Goal: Task Accomplishment & Management: Manage account settings

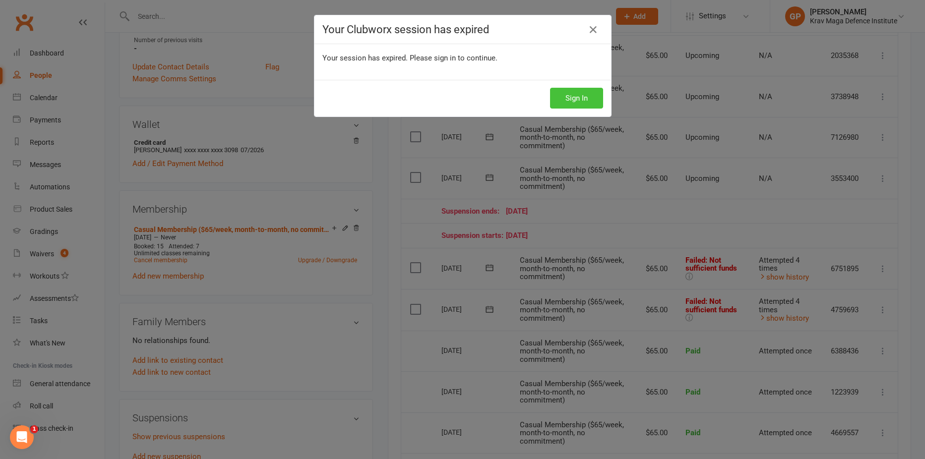
click at [577, 90] on button "Sign In" at bounding box center [576, 98] width 53 height 21
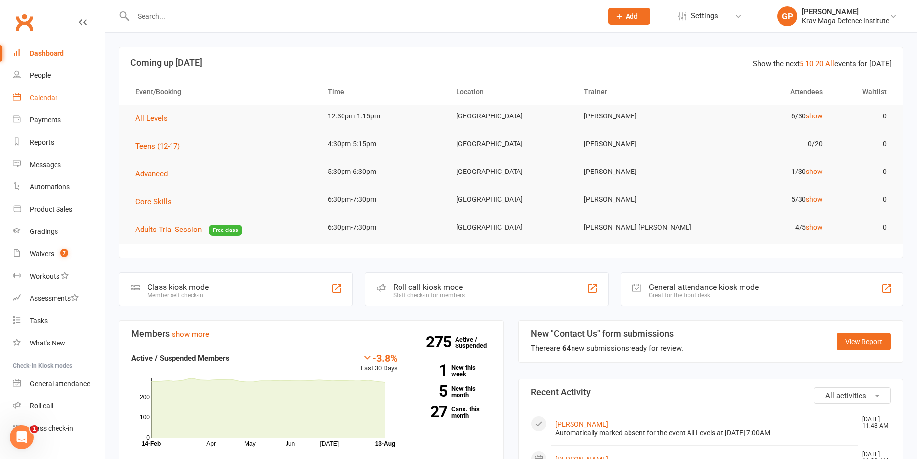
click at [57, 91] on link "Calendar" at bounding box center [59, 98] width 92 height 22
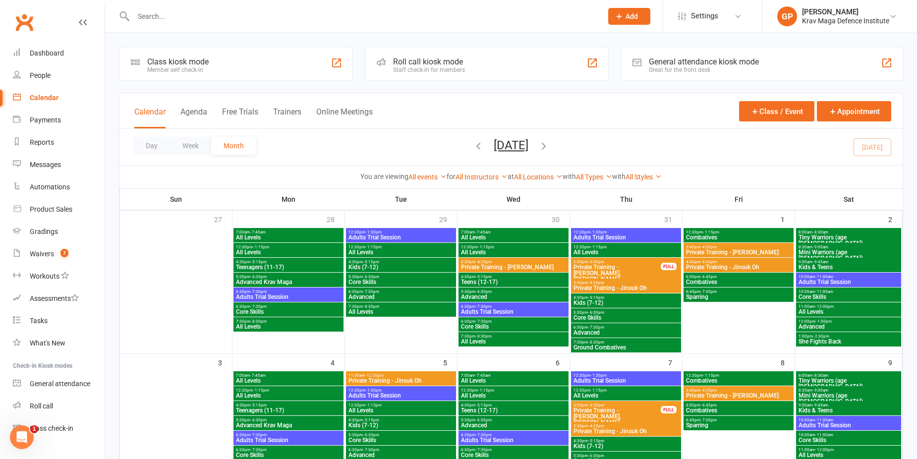
click at [177, 106] on div "Calendar Agenda Free Trials Trainers Online Meetings" at bounding box center [253, 117] width 238 height 22
click at [185, 110] on button "Agenda" at bounding box center [193, 117] width 27 height 21
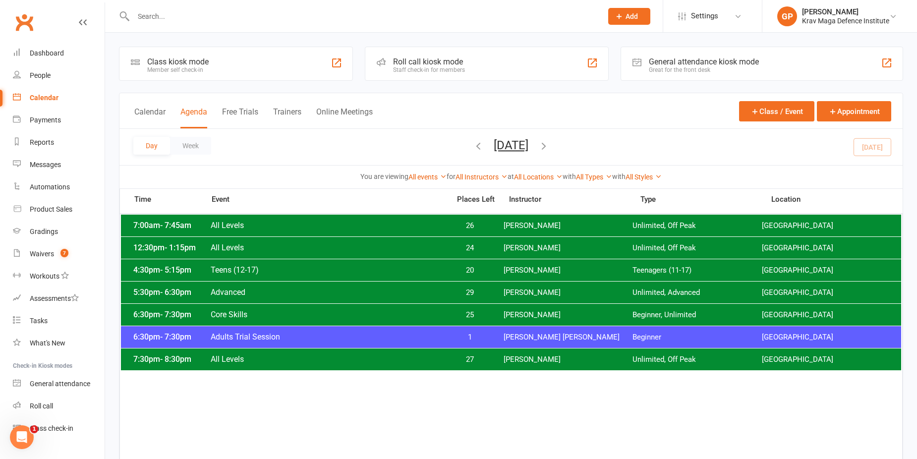
click at [379, 336] on span "Adults Trial Session" at bounding box center [327, 336] width 234 height 9
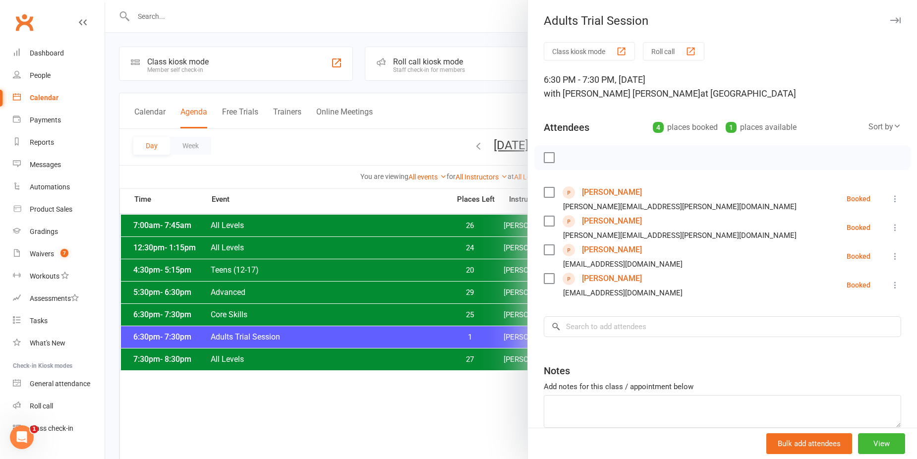
click at [293, 126] on div at bounding box center [511, 229] width 812 height 459
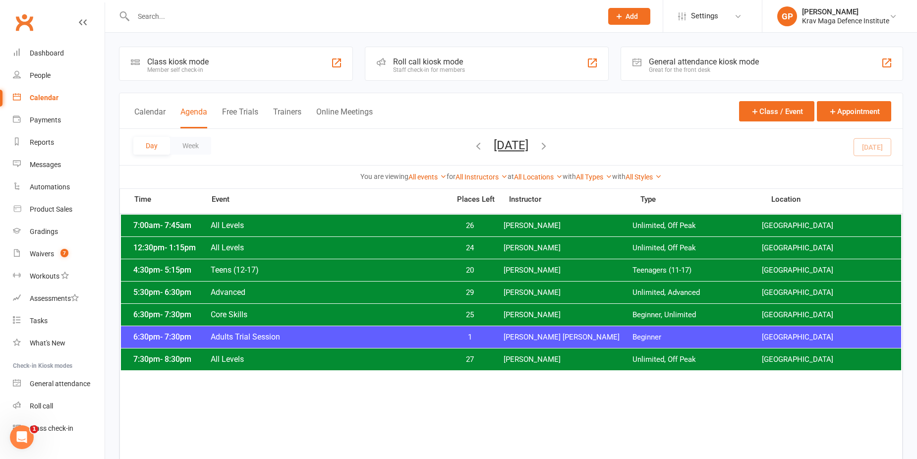
click at [249, 245] on span "All Levels" at bounding box center [327, 247] width 234 height 9
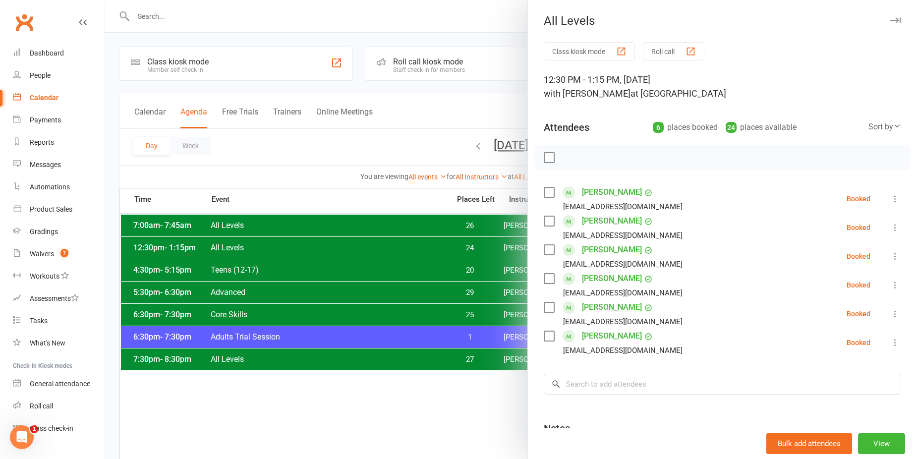
click at [275, 147] on div at bounding box center [511, 229] width 812 height 459
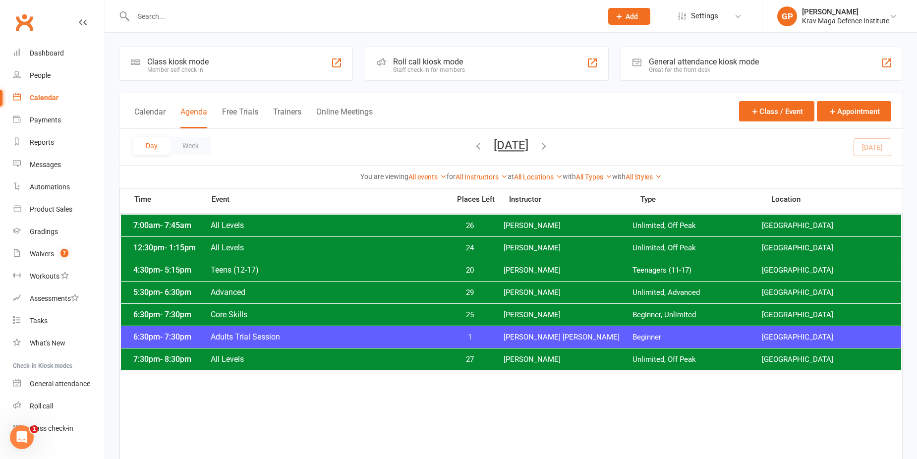
click at [267, 285] on div "5:30pm - 6:30pm Advanced 29 Giacomo Palladin Unlimited, Advanced Surry Hills Gym" at bounding box center [511, 293] width 780 height 22
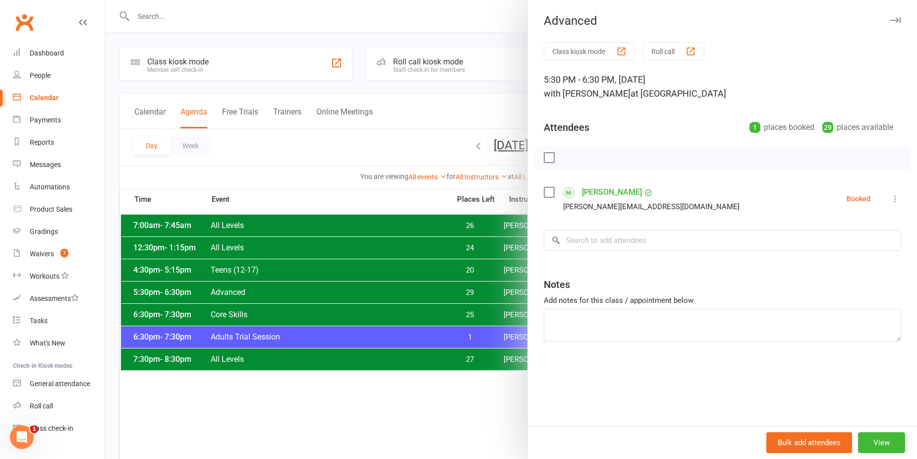
click at [309, 302] on div at bounding box center [511, 229] width 812 height 459
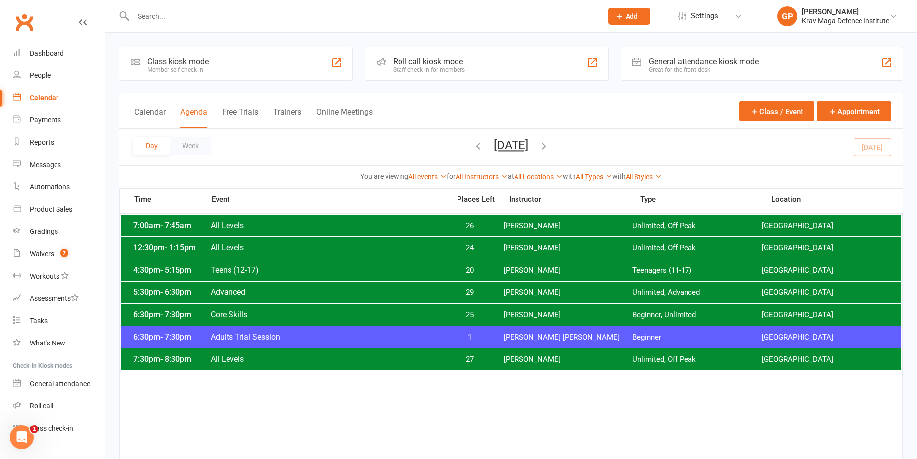
click at [269, 314] on span "Core Skills" at bounding box center [327, 314] width 234 height 9
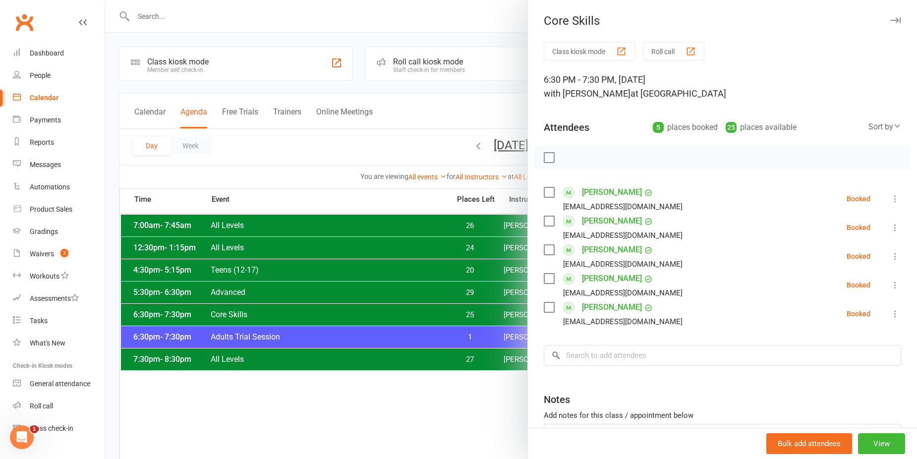
click at [487, 263] on div at bounding box center [511, 229] width 812 height 459
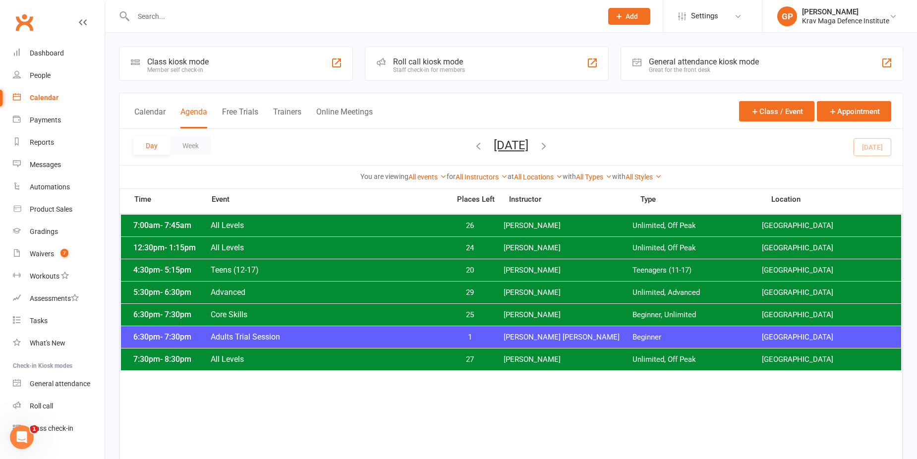
click at [467, 355] on span "27" at bounding box center [470, 359] width 52 height 9
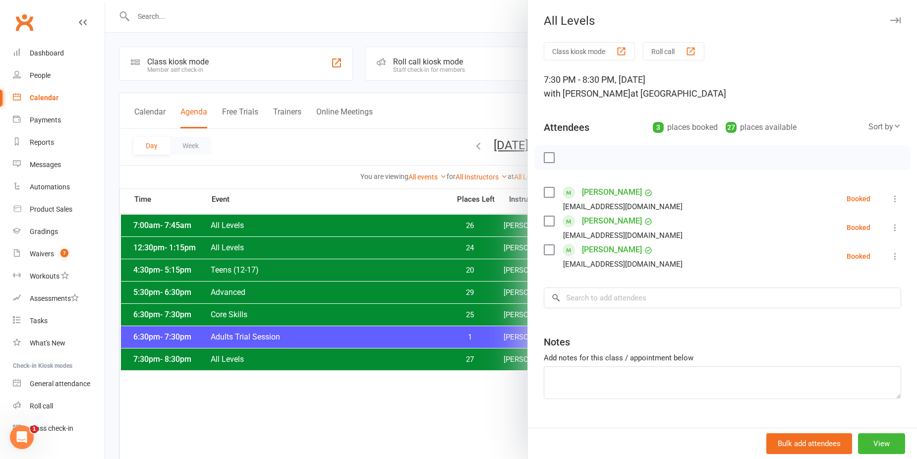
click at [314, 153] on div at bounding box center [511, 229] width 812 height 459
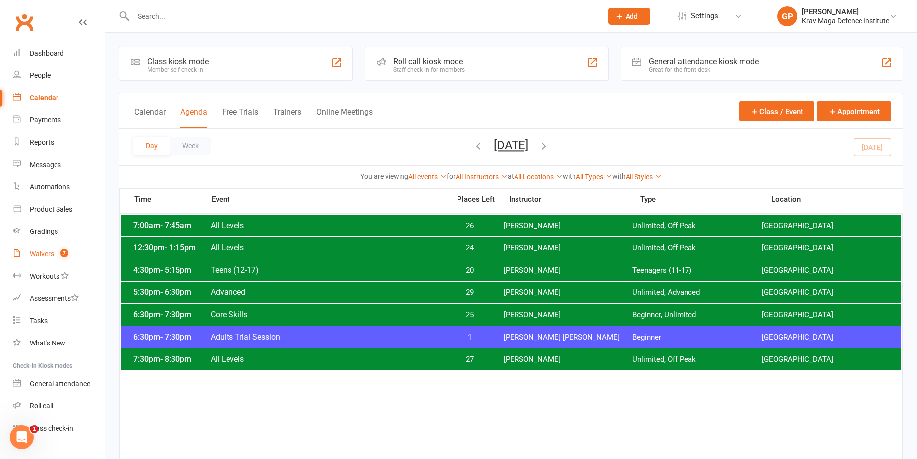
click at [51, 256] on div "Waivers" at bounding box center [42, 254] width 24 height 8
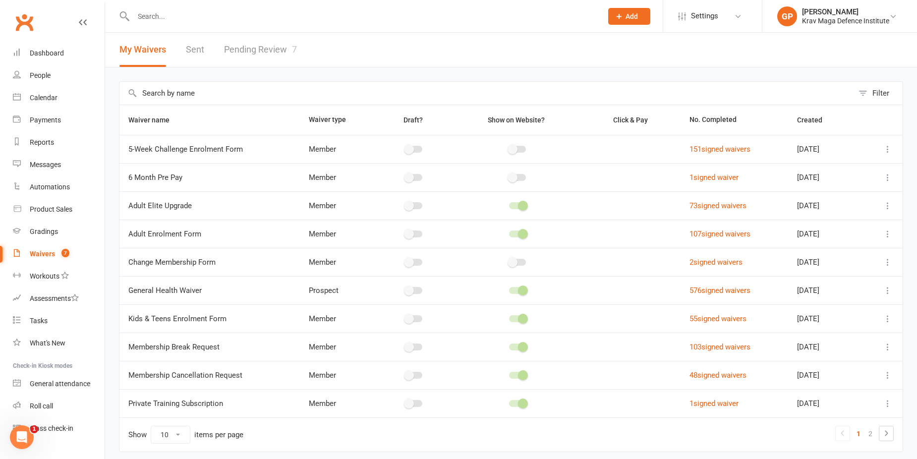
click at [259, 56] on link "Pending Review 7" at bounding box center [260, 50] width 73 height 34
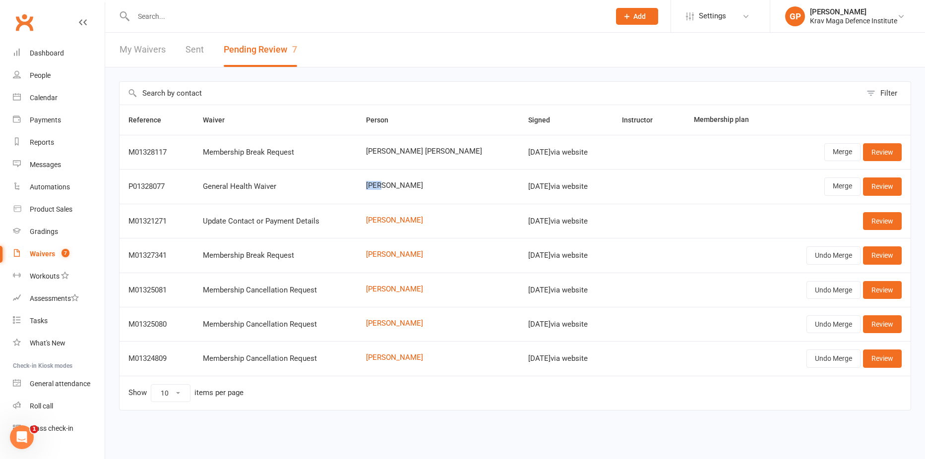
drag, startPoint x: 333, startPoint y: 189, endPoint x: 386, endPoint y: 187, distance: 53.1
click at [386, 187] on tr "P01328077 General Health Waiver Jozef Stremen Aug 12, 2025 via website Merge Re…" at bounding box center [514, 186] width 791 height 34
drag, startPoint x: 386, startPoint y: 187, endPoint x: 431, endPoint y: 194, distance: 45.6
click at [431, 194] on td "Jozef Stremen" at bounding box center [438, 186] width 162 height 34
click at [868, 224] on link "Review" at bounding box center [882, 221] width 39 height 18
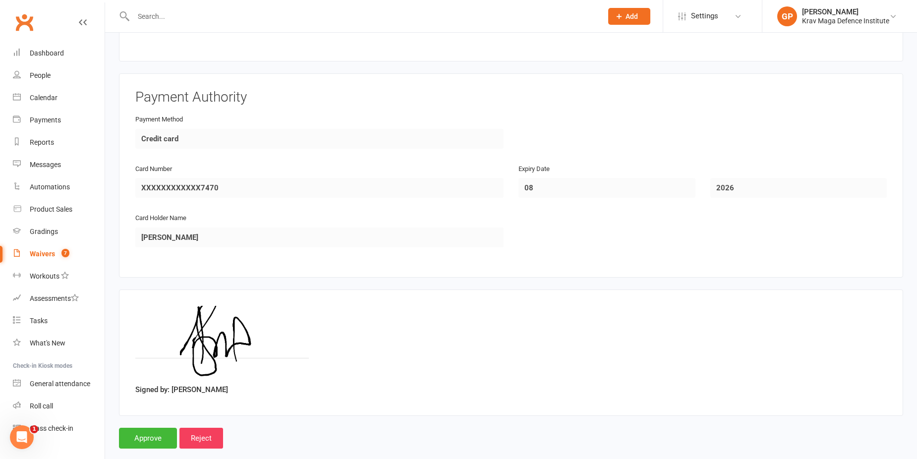
scroll to position [432, 0]
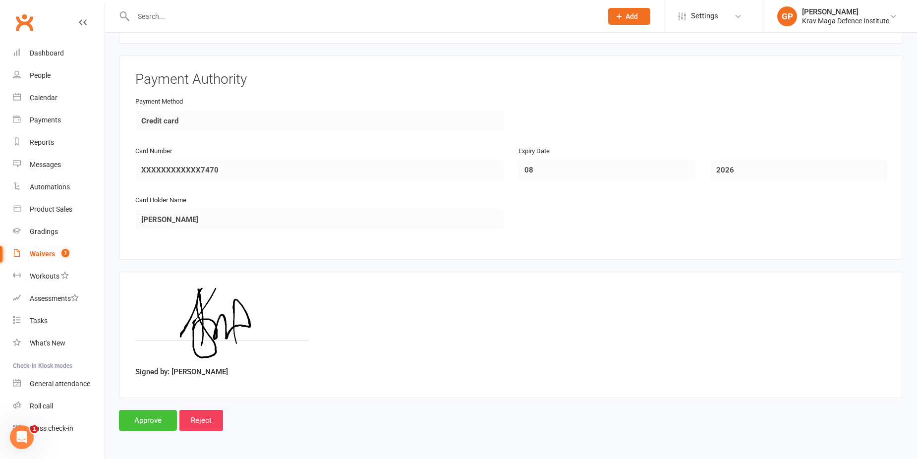
click at [144, 421] on input "Approve" at bounding box center [148, 420] width 58 height 21
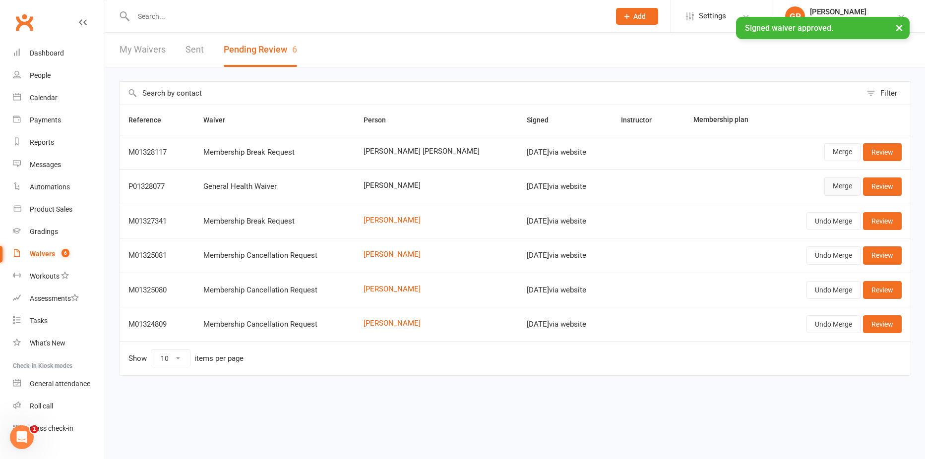
click at [846, 184] on link "Merge" at bounding box center [842, 186] width 36 height 18
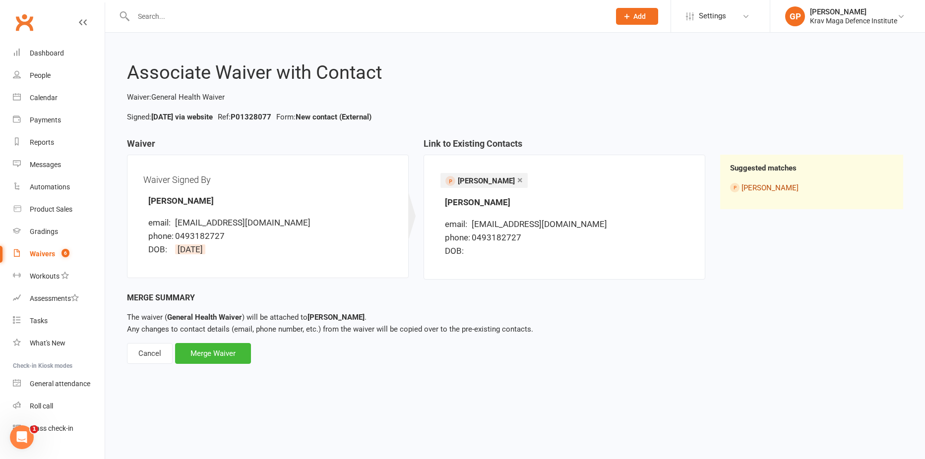
click at [762, 188] on link "jozef stremen" at bounding box center [769, 187] width 57 height 9
click at [238, 352] on div "Merge Waiver" at bounding box center [213, 353] width 76 height 21
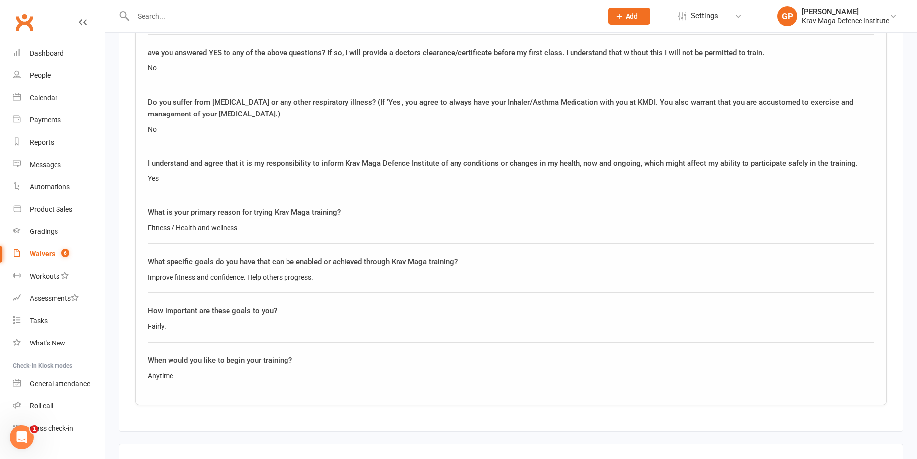
scroll to position [1444, 0]
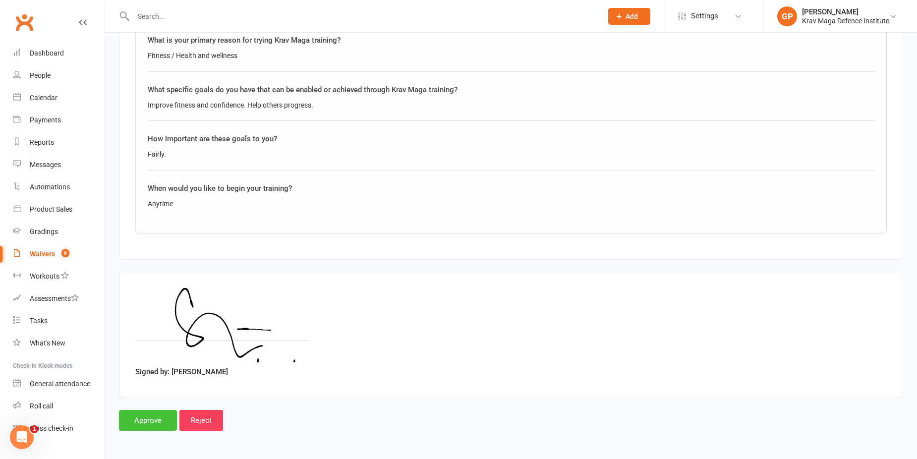
click at [149, 424] on input "Approve" at bounding box center [148, 420] width 58 height 21
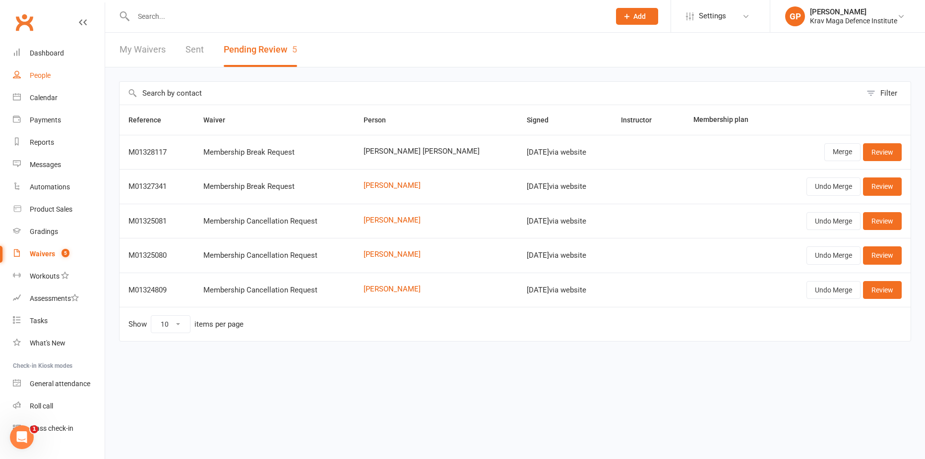
click at [24, 70] on link "People" at bounding box center [59, 75] width 92 height 22
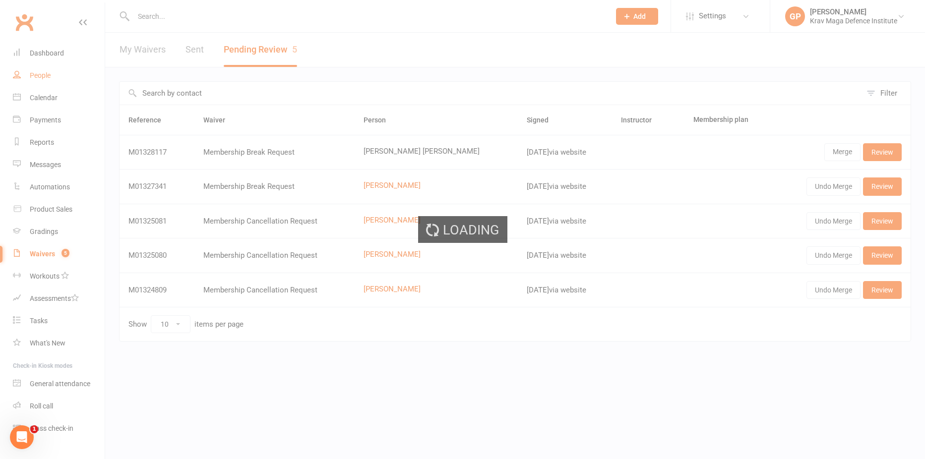
select select "100"
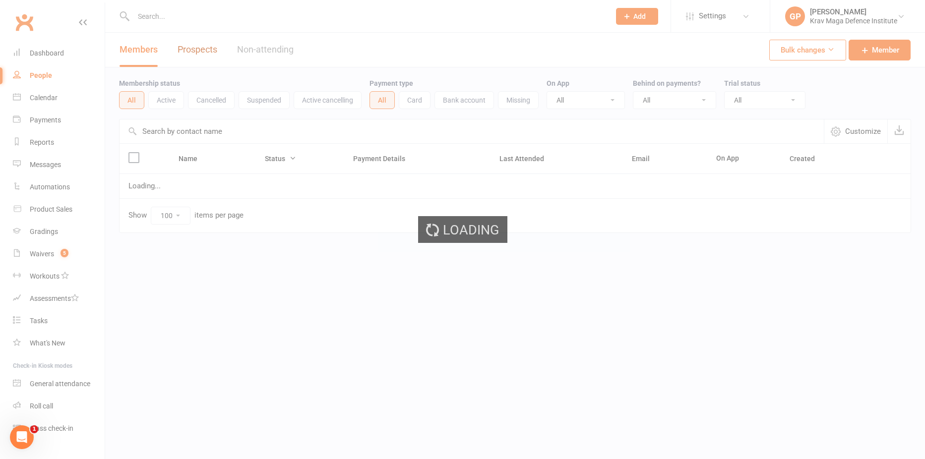
click at [214, 58] on link "Prospects" at bounding box center [197, 50] width 40 height 34
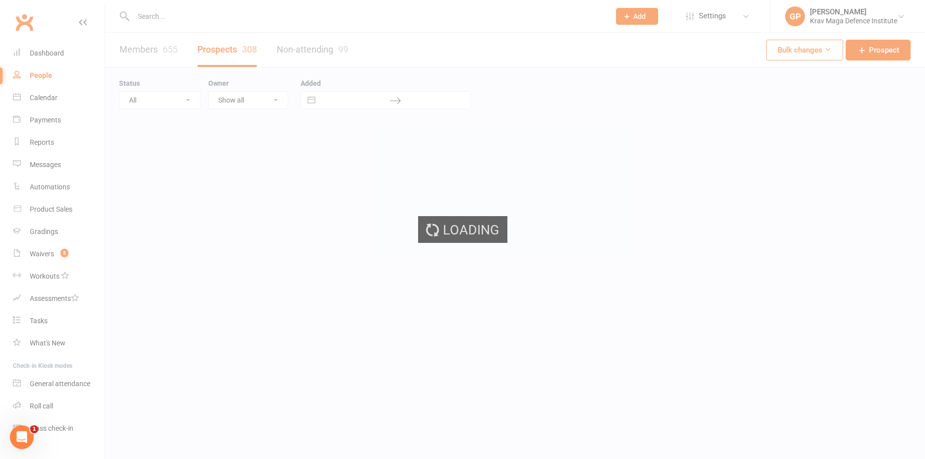
select select "100"
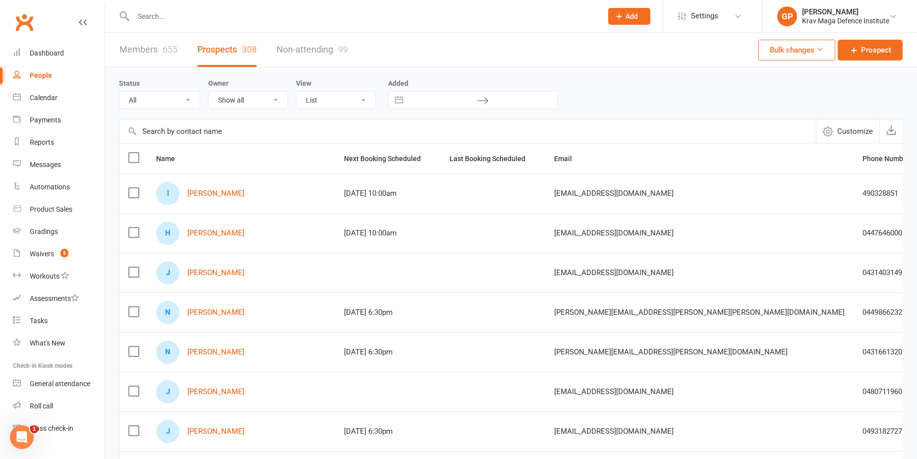
click at [153, 101] on select "All (No status set) (Invalid status) Attempted in-person contact Initial in-per…" at bounding box center [159, 100] width 80 height 17
click at [260, 75] on div "Status All (No status set) (Invalid status) Attempted in-person contact Initial…" at bounding box center [511, 93] width 784 height 52
click at [430, 104] on input "text" at bounding box center [442, 100] width 69 height 17
select select "6"
select select "2025"
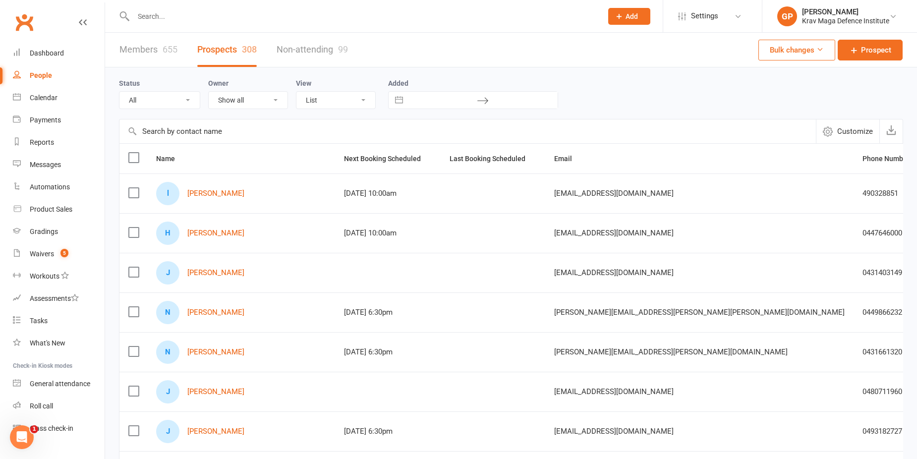
select select "7"
select select "2025"
select select "8"
select select "2025"
select select "9"
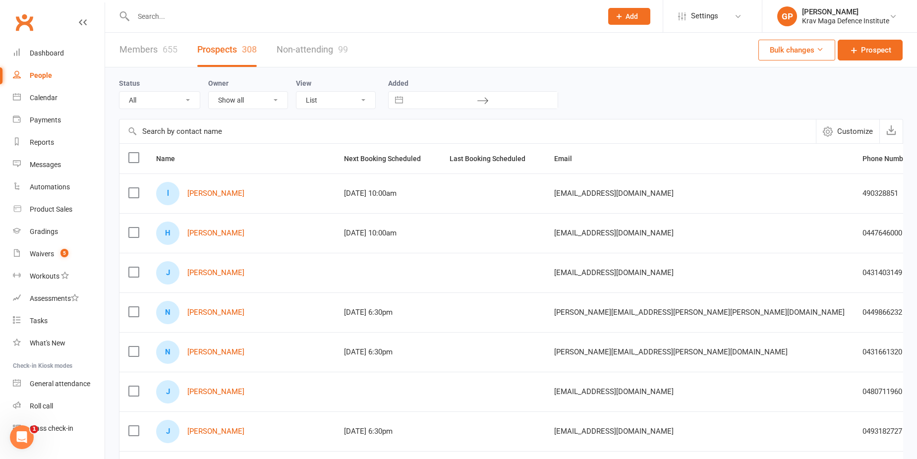
select select "2025"
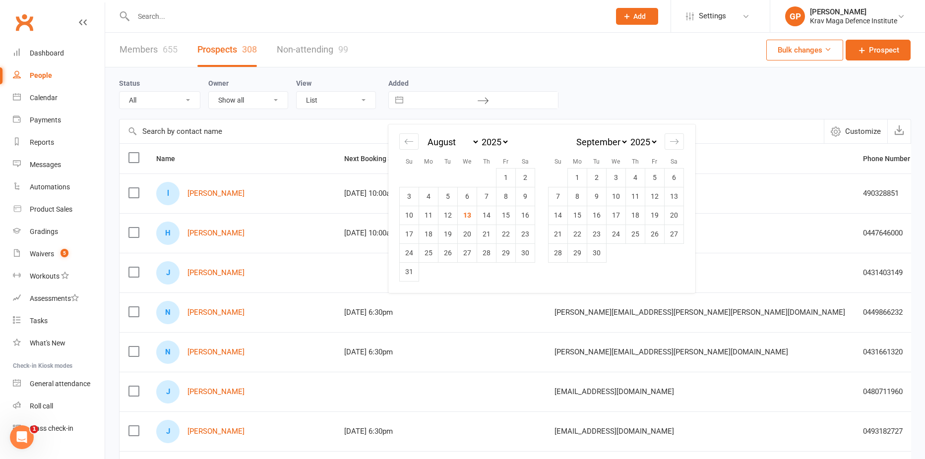
click at [573, 84] on div "Status All (No status set) (Invalid status) Attempted in-person contact Initial…" at bounding box center [515, 93] width 792 height 32
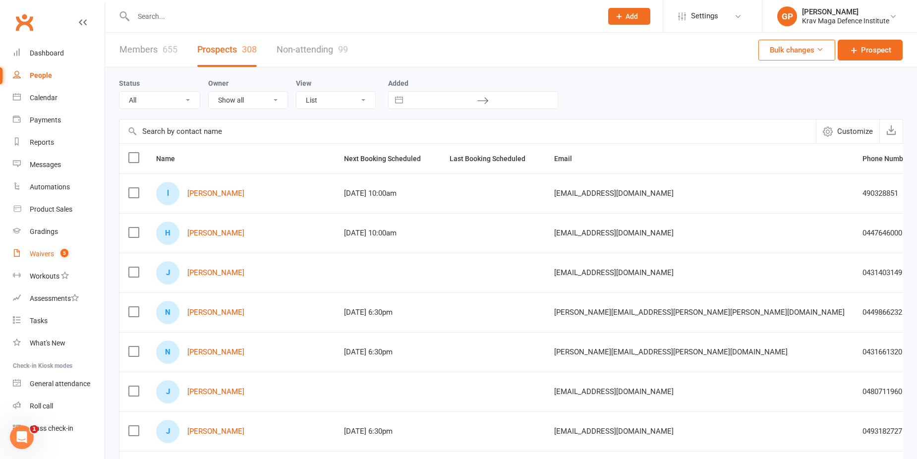
click at [55, 252] on link "Waivers 5" at bounding box center [59, 254] width 92 height 22
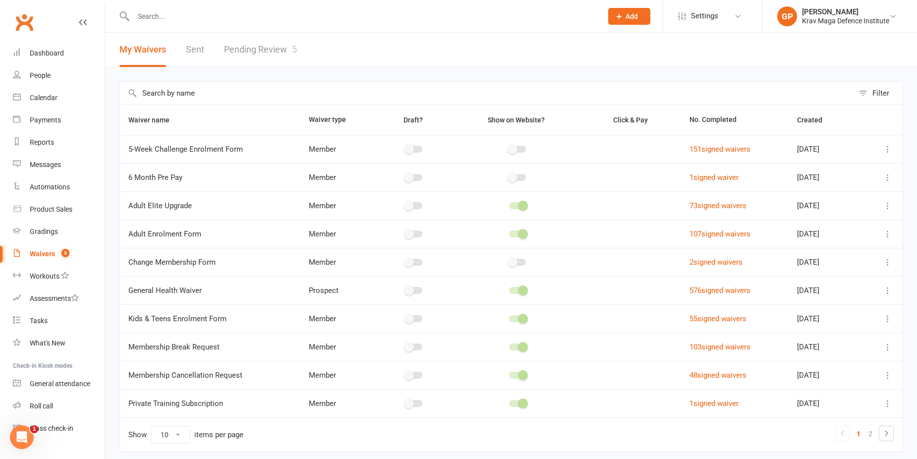
click at [261, 42] on link "Pending Review 5" at bounding box center [260, 50] width 73 height 34
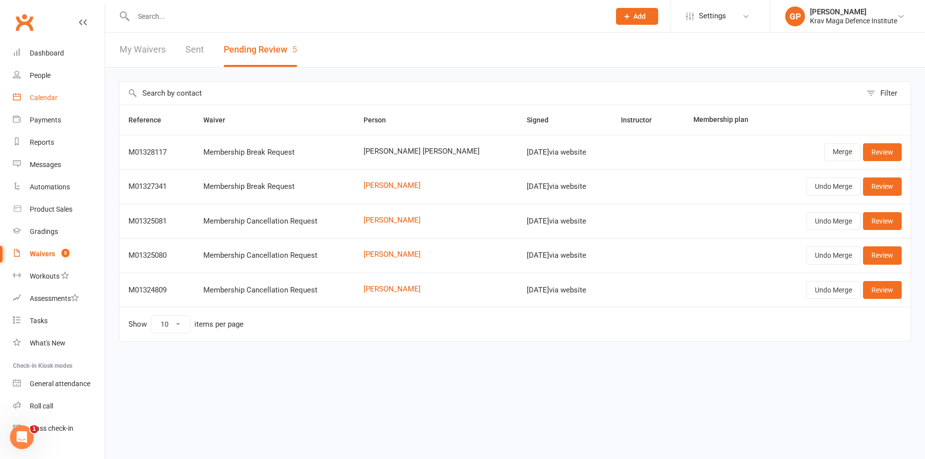
click at [67, 97] on link "Calendar" at bounding box center [59, 98] width 92 height 22
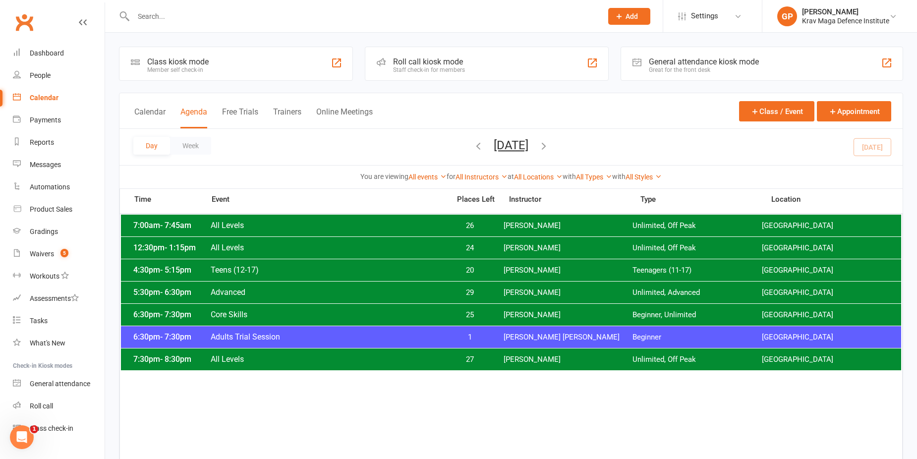
click at [492, 317] on span "25" at bounding box center [470, 314] width 52 height 9
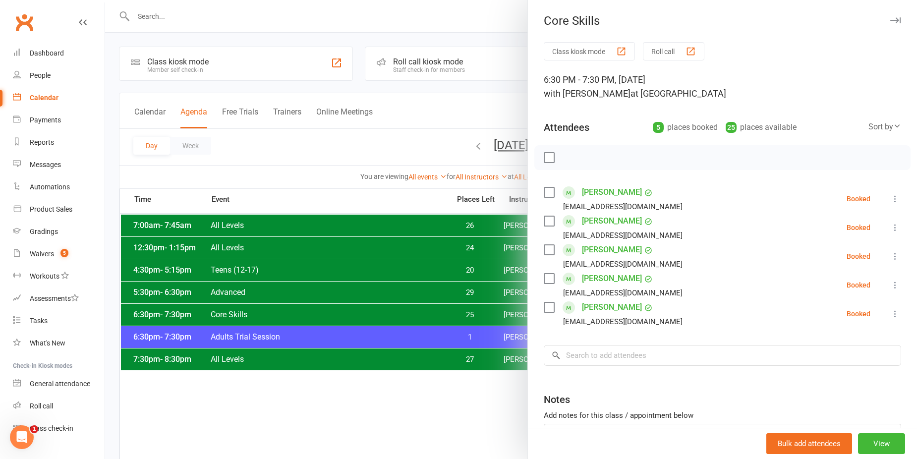
click at [370, 153] on div at bounding box center [511, 229] width 812 height 459
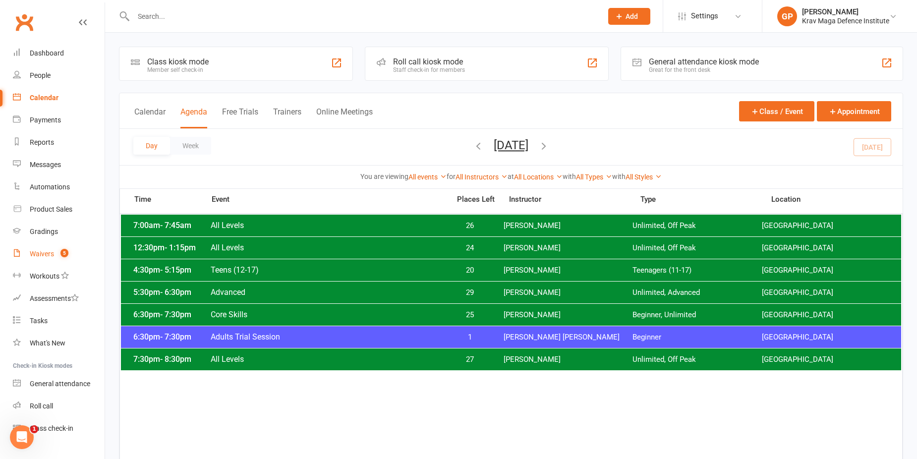
click at [53, 257] on div "Waivers" at bounding box center [42, 254] width 24 height 8
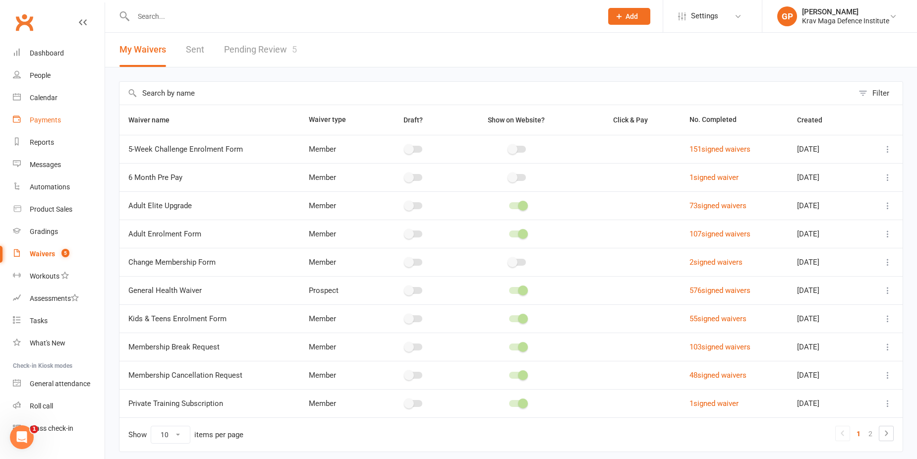
click at [58, 113] on link "Payments" at bounding box center [59, 120] width 92 height 22
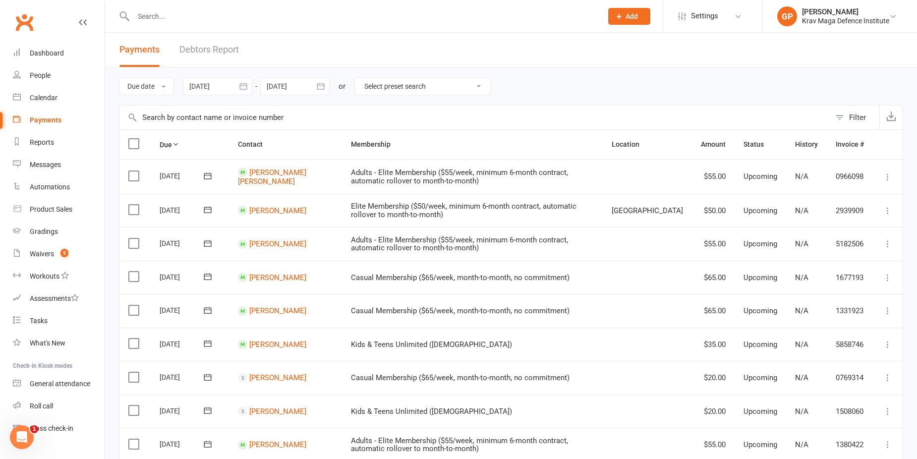
click at [219, 43] on link "Debtors Report" at bounding box center [208, 50] width 59 height 34
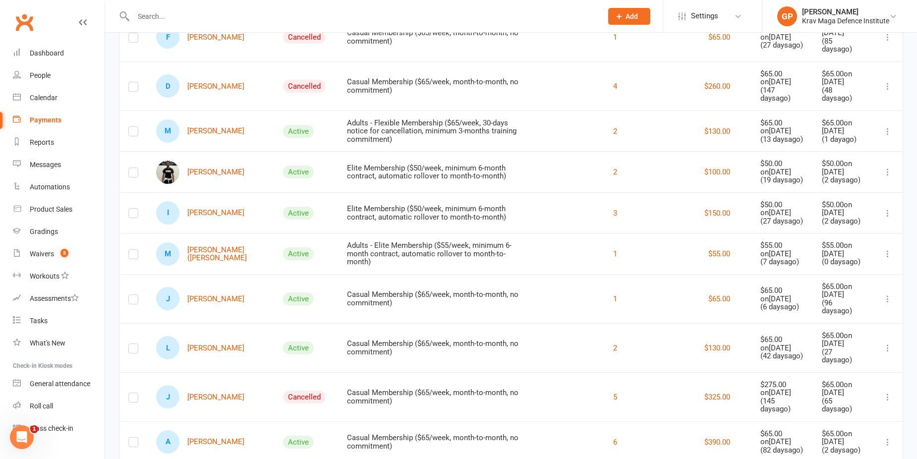
scroll to position [657, 0]
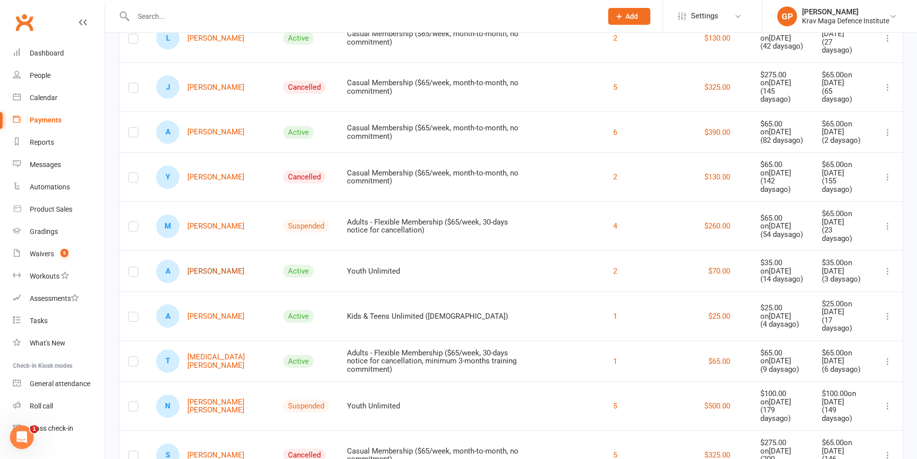
click at [218, 260] on link "A Asher Saul" at bounding box center [200, 271] width 88 height 23
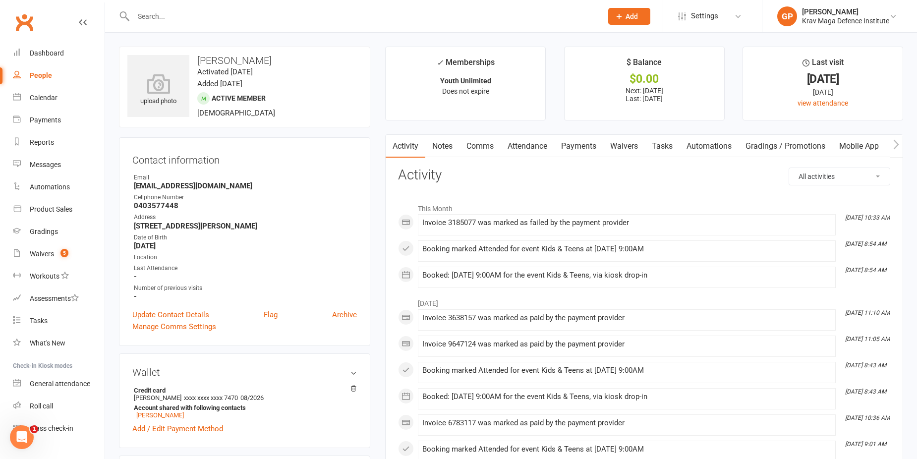
click at [580, 150] on link "Payments" at bounding box center [578, 146] width 49 height 23
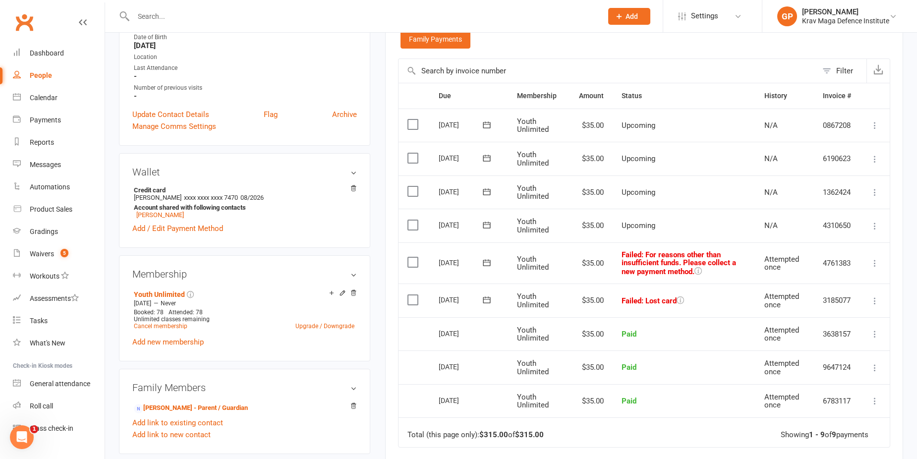
scroll to position [248, 0]
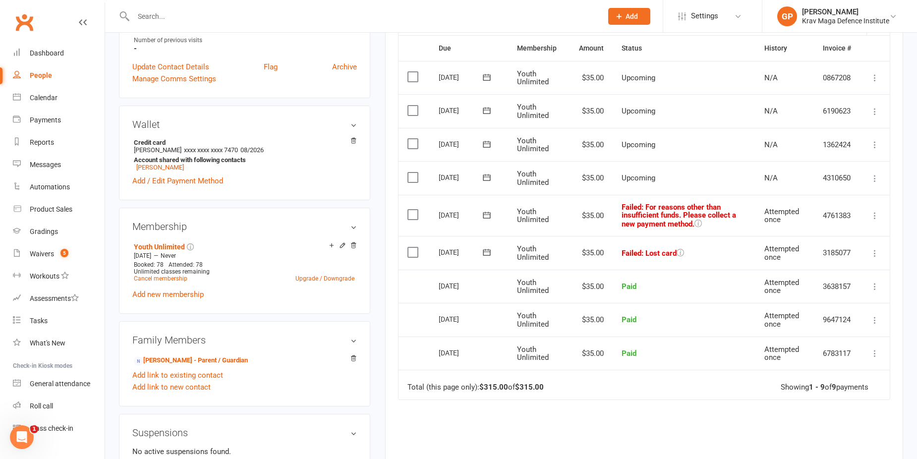
click at [873, 249] on icon at bounding box center [875, 253] width 10 height 10
click at [838, 351] on link "Retry now" at bounding box center [831, 352] width 98 height 20
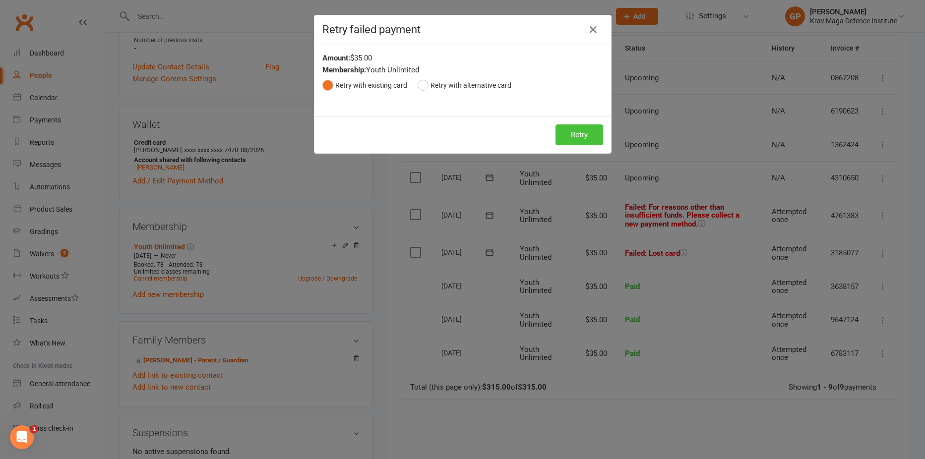
click at [585, 133] on button "Retry" at bounding box center [579, 134] width 48 height 21
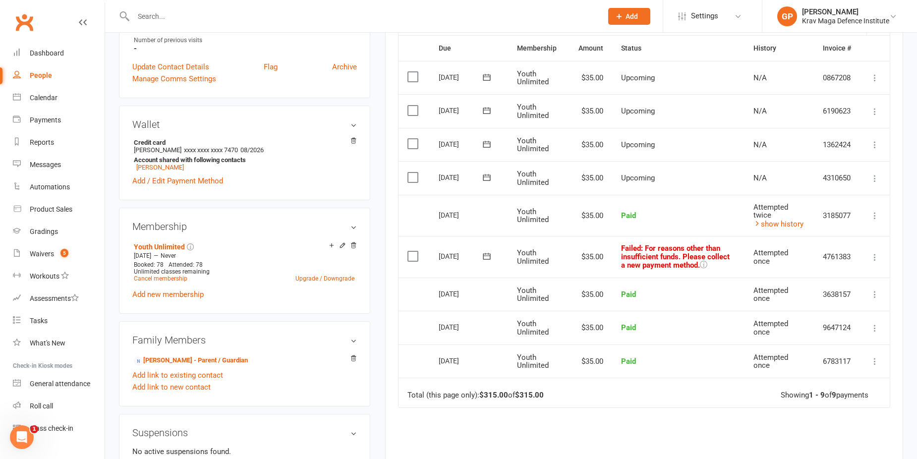
click at [877, 255] on icon at bounding box center [875, 257] width 10 height 10
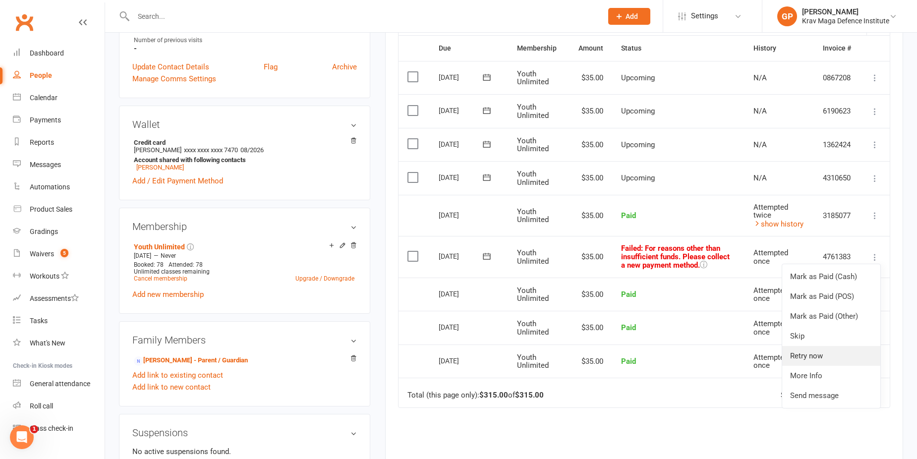
click at [820, 360] on link "Retry now" at bounding box center [831, 356] width 98 height 20
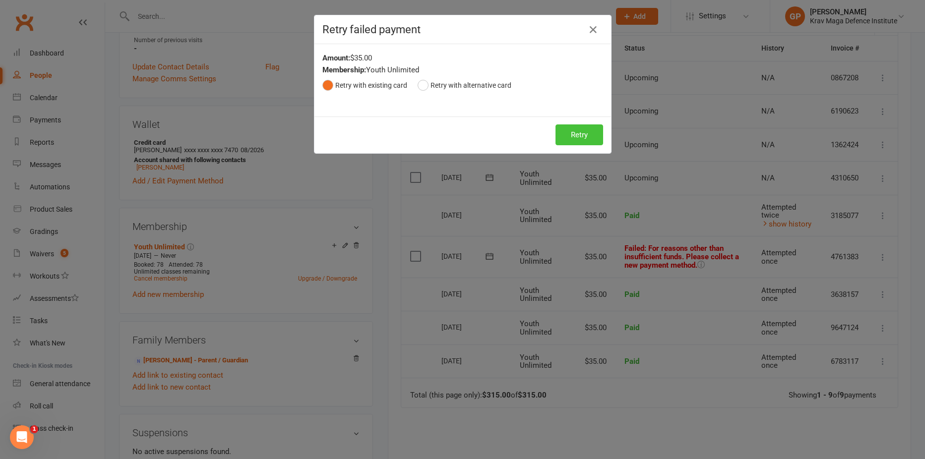
click at [577, 134] on button "Retry" at bounding box center [579, 134] width 48 height 21
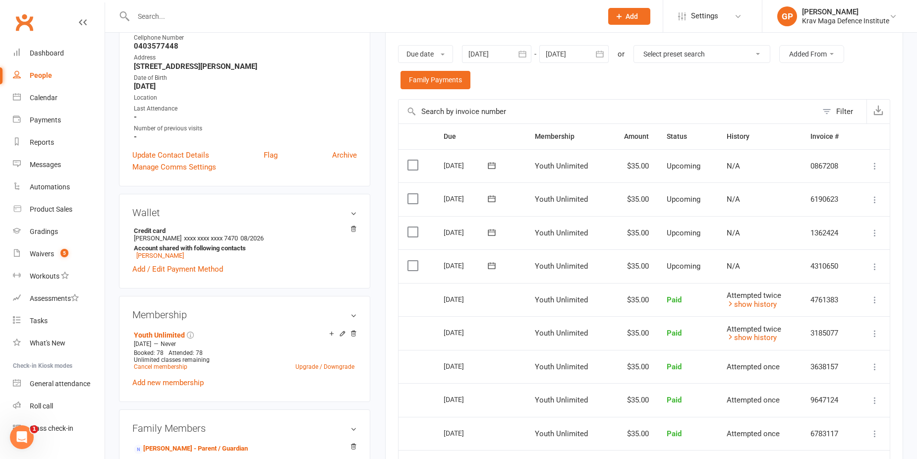
scroll to position [198, 0]
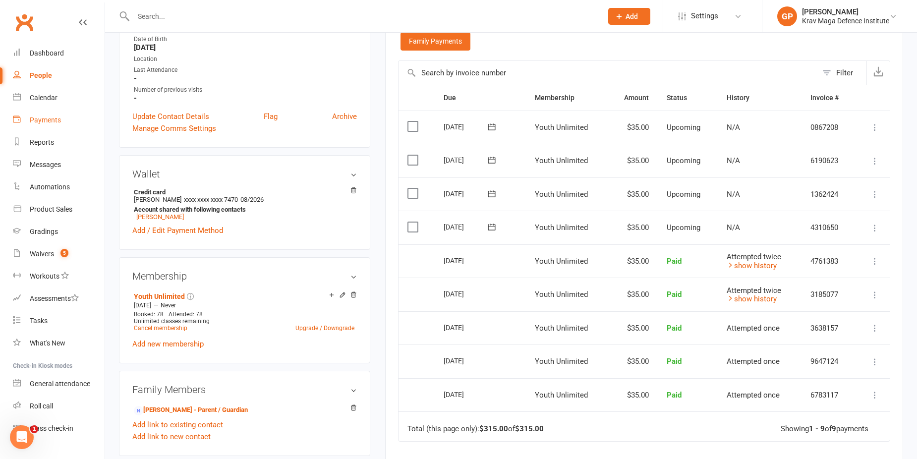
click at [61, 130] on link "Payments" at bounding box center [59, 120] width 92 height 22
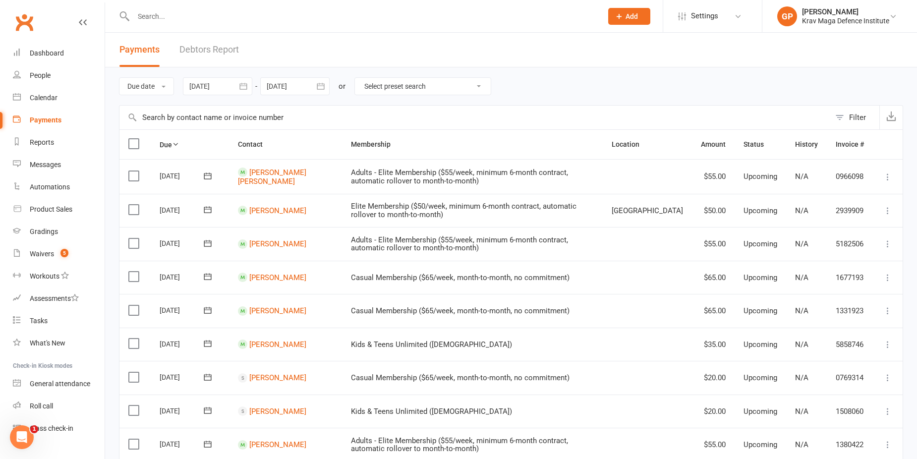
click at [228, 55] on link "Debtors Report" at bounding box center [208, 50] width 59 height 34
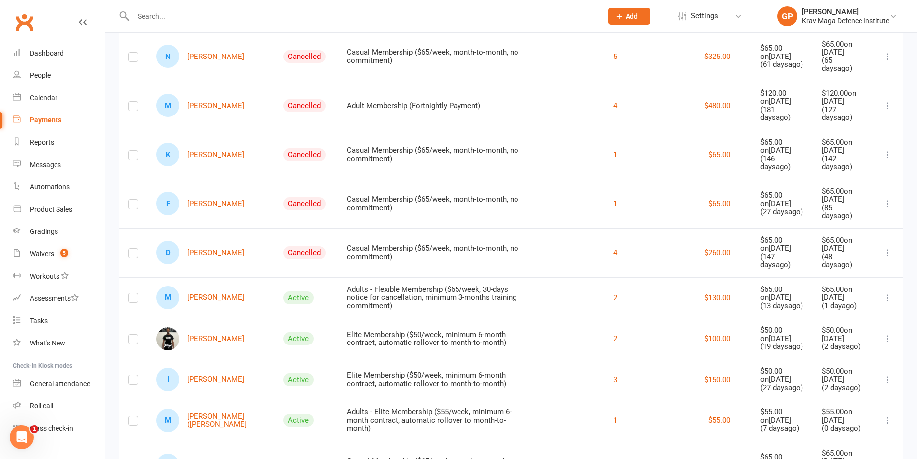
scroll to position [248, 0]
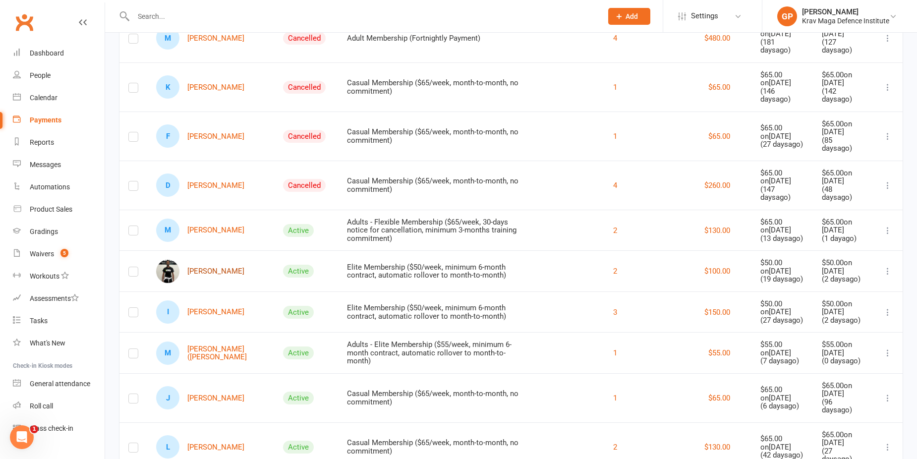
click at [210, 260] on link "Abel Kipkemboi" at bounding box center [200, 271] width 88 height 23
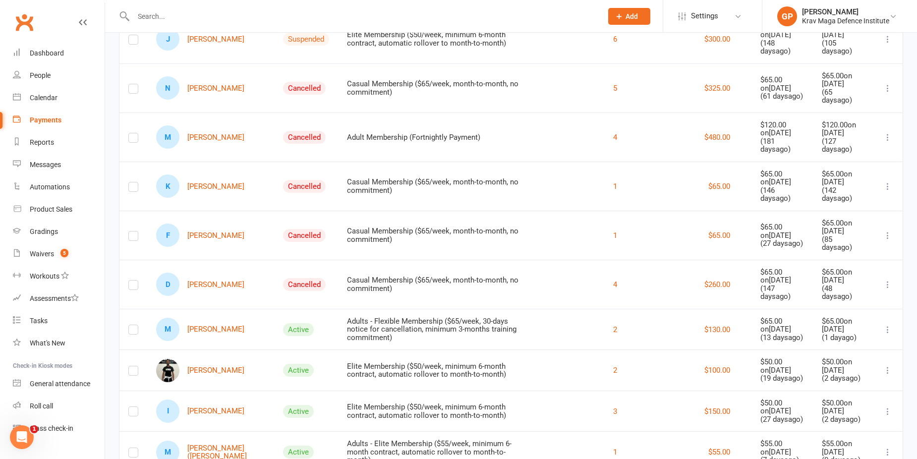
scroll to position [198, 0]
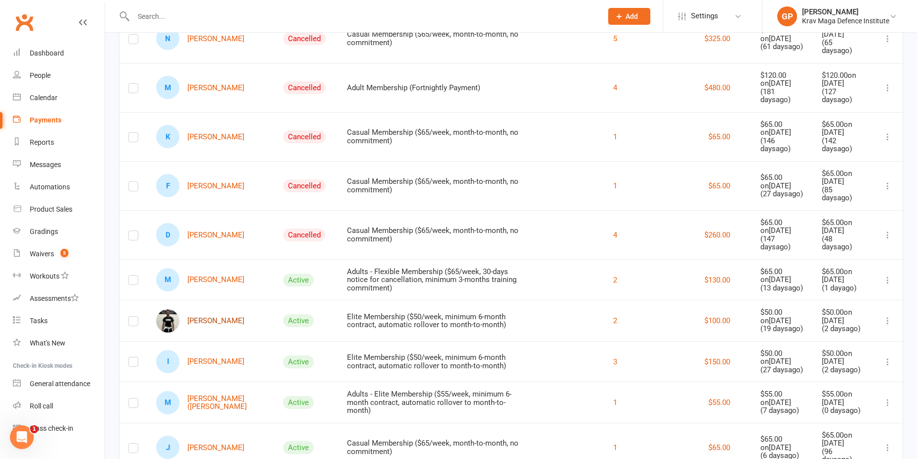
click at [195, 309] on link "Abel Kipkemboi" at bounding box center [200, 320] width 88 height 23
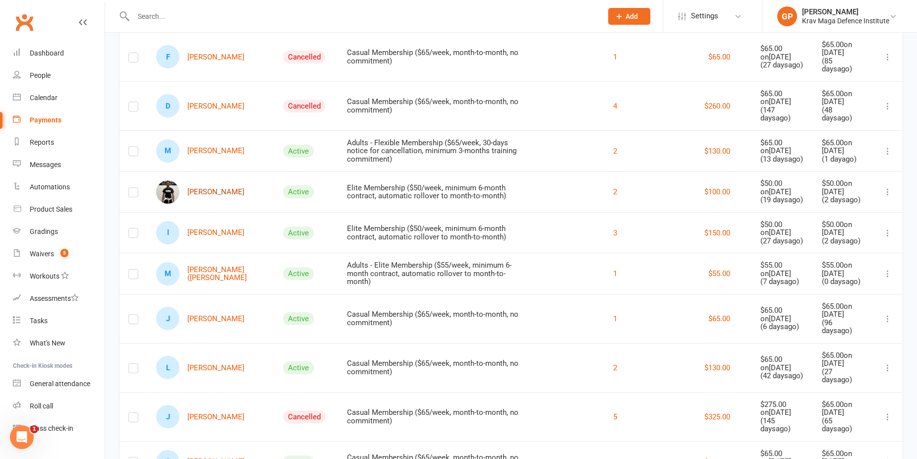
scroll to position [347, 0]
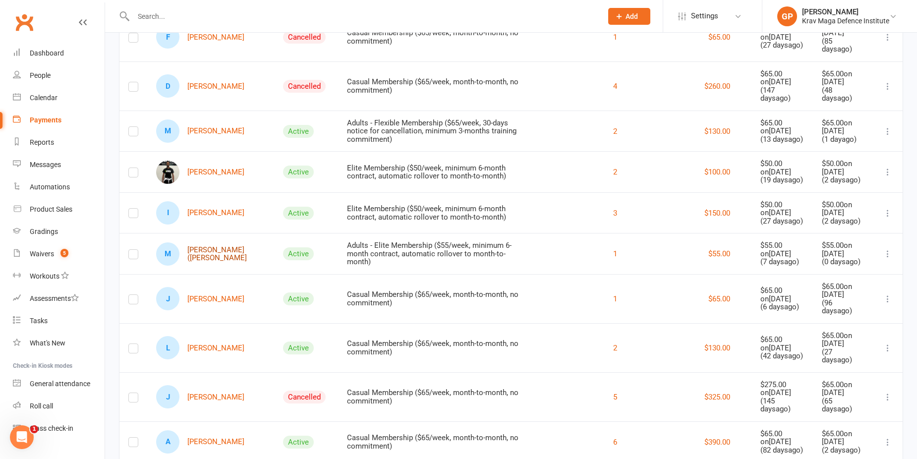
click at [205, 242] on link "M Michael (Mikey) Leviten" at bounding box center [210, 253] width 109 height 23
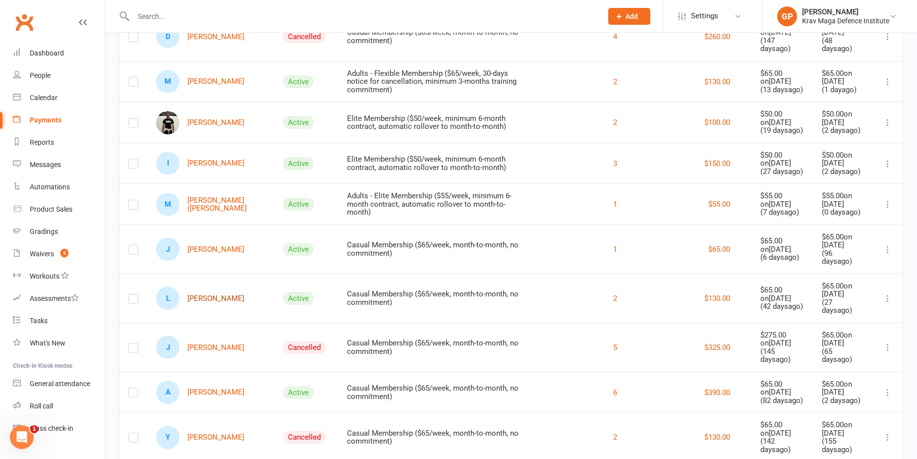
click at [206, 287] on link "L Luna Liu" at bounding box center [200, 298] width 88 height 23
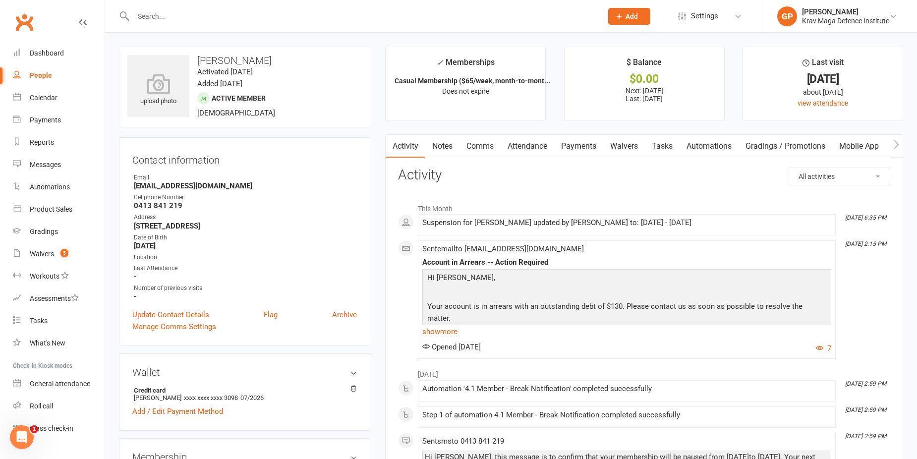
click at [572, 147] on link "Payments" at bounding box center [578, 146] width 49 height 23
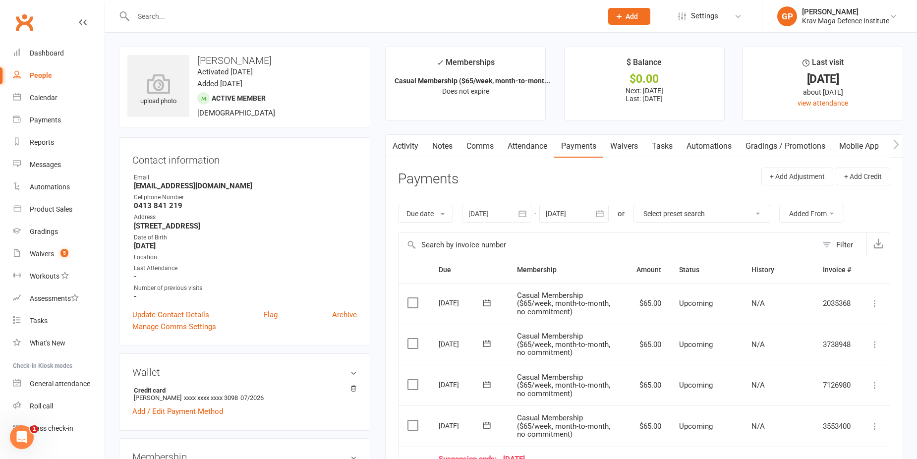
click at [505, 216] on div at bounding box center [496, 214] width 69 height 18
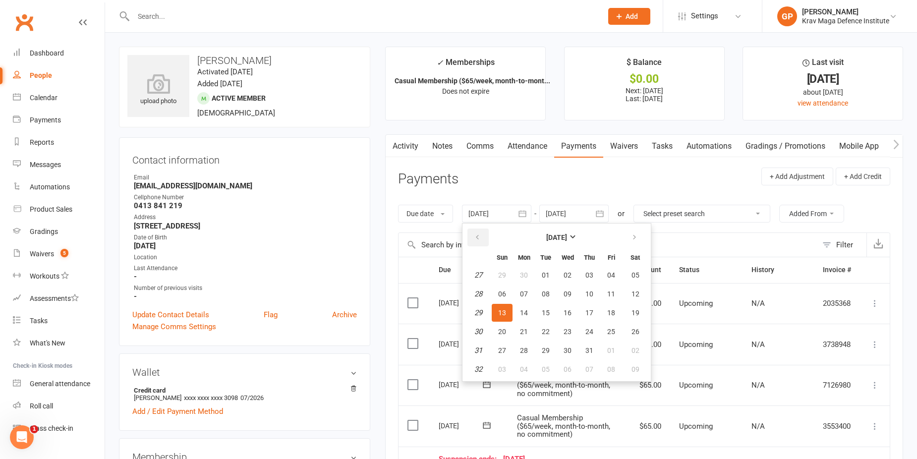
click at [481, 246] on button "button" at bounding box center [477, 238] width 21 height 18
click at [522, 305] on button "14" at bounding box center [524, 313] width 21 height 18
type input "14 Apr 2025"
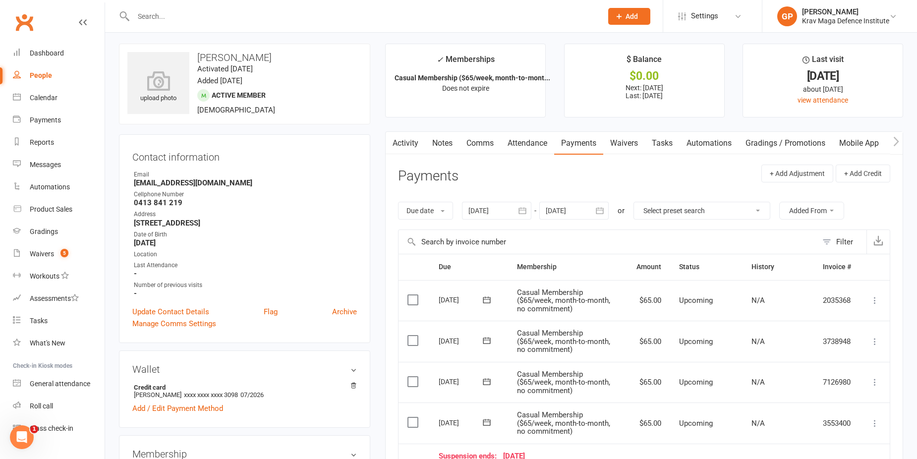
scroll to position [347, 0]
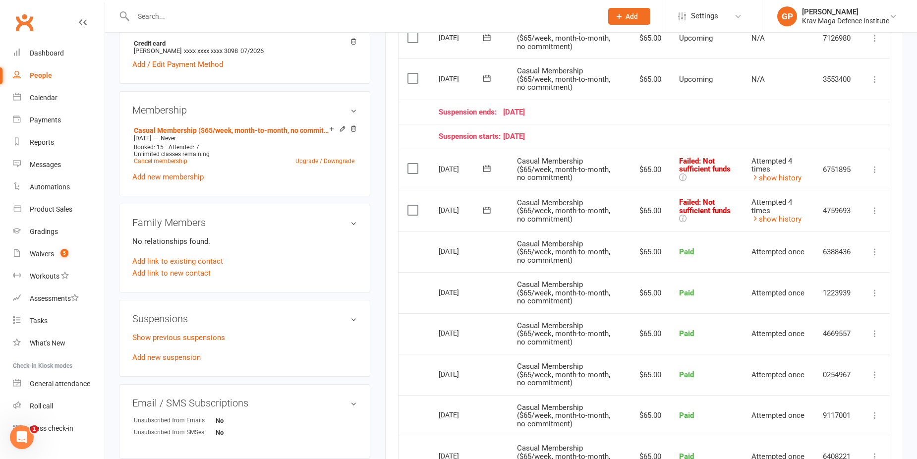
click at [873, 214] on icon at bounding box center [875, 211] width 10 height 10
click at [820, 268] on link "Mark as Paid (Other)" at bounding box center [831, 270] width 98 height 20
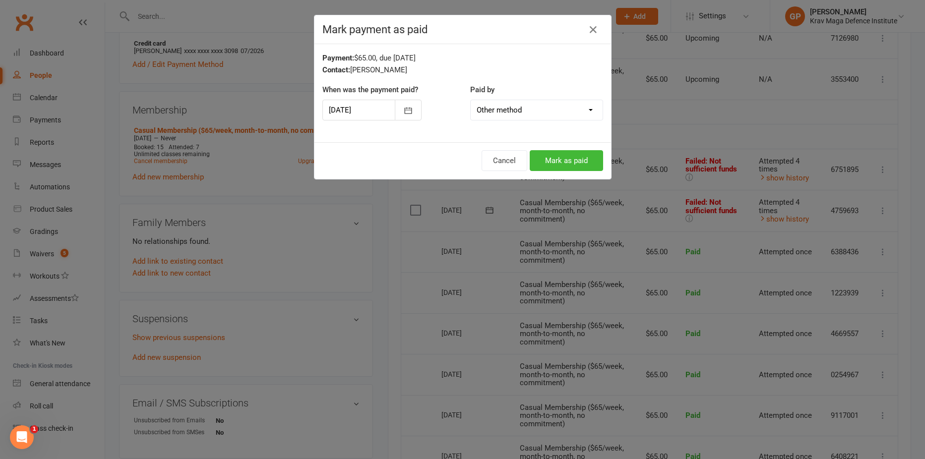
click at [360, 111] on div at bounding box center [371, 110] width 99 height 21
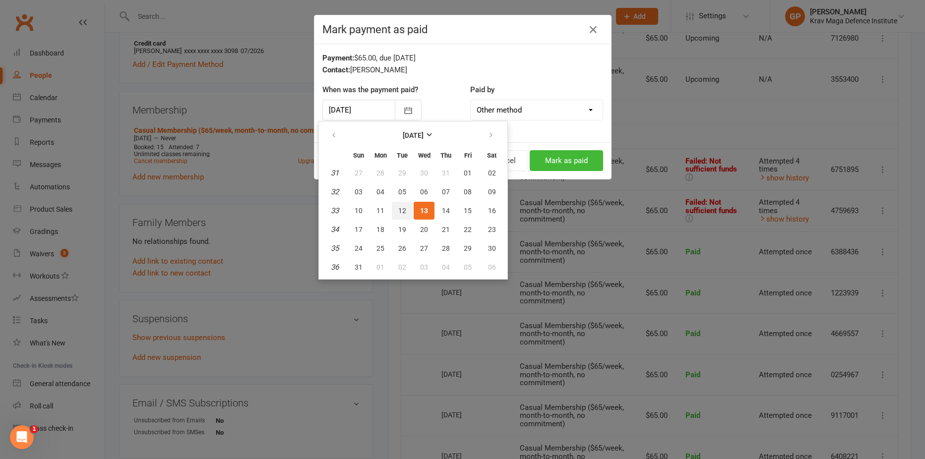
click at [400, 207] on span "12" at bounding box center [402, 211] width 8 height 8
type input "12 Aug 2025"
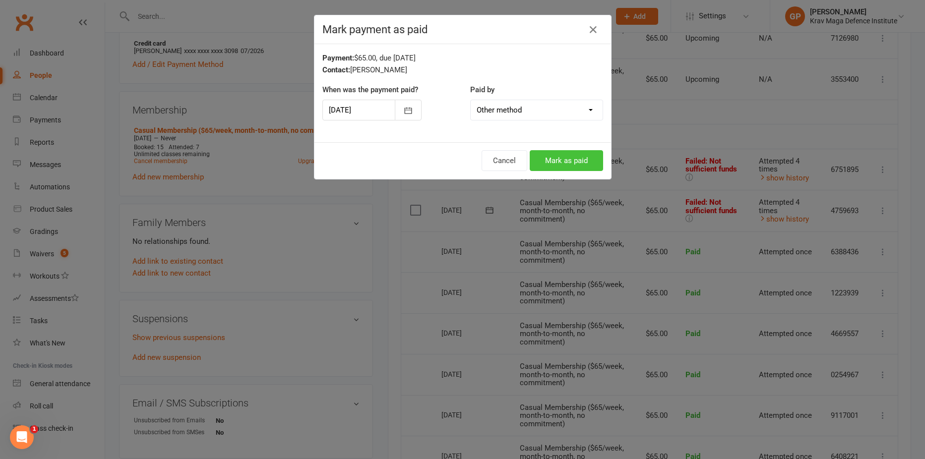
click at [568, 164] on button "Mark as paid" at bounding box center [565, 160] width 73 height 21
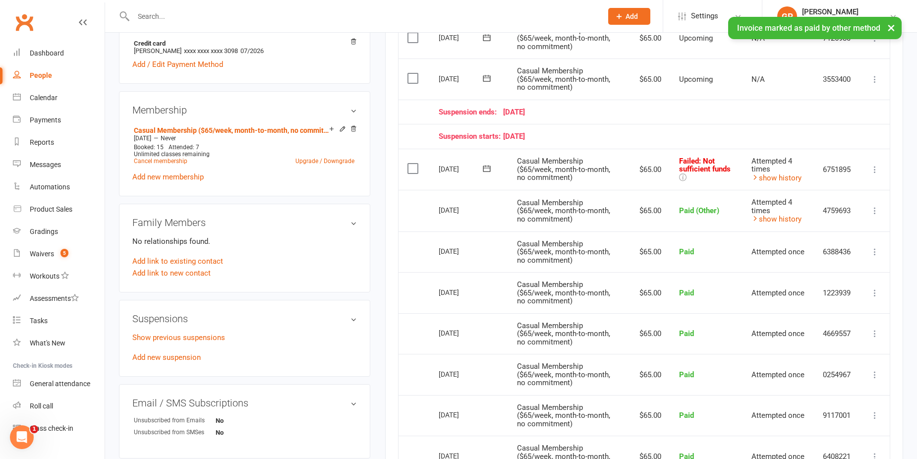
click at [876, 168] on icon at bounding box center [875, 170] width 10 height 10
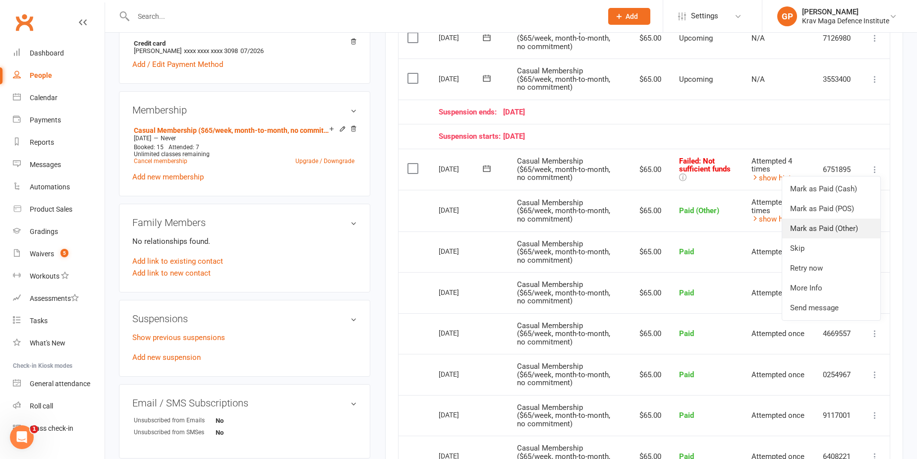
click at [821, 228] on link "Mark as Paid (Other)" at bounding box center [831, 229] width 98 height 20
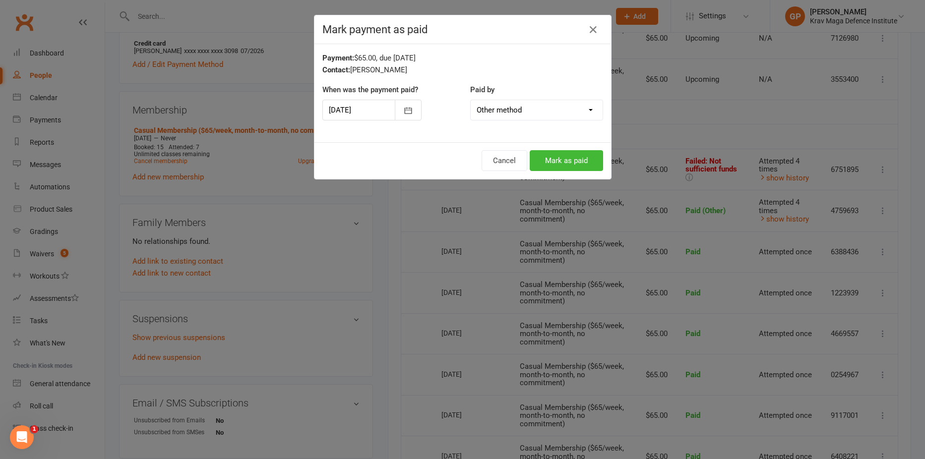
click at [344, 105] on div at bounding box center [371, 110] width 99 height 21
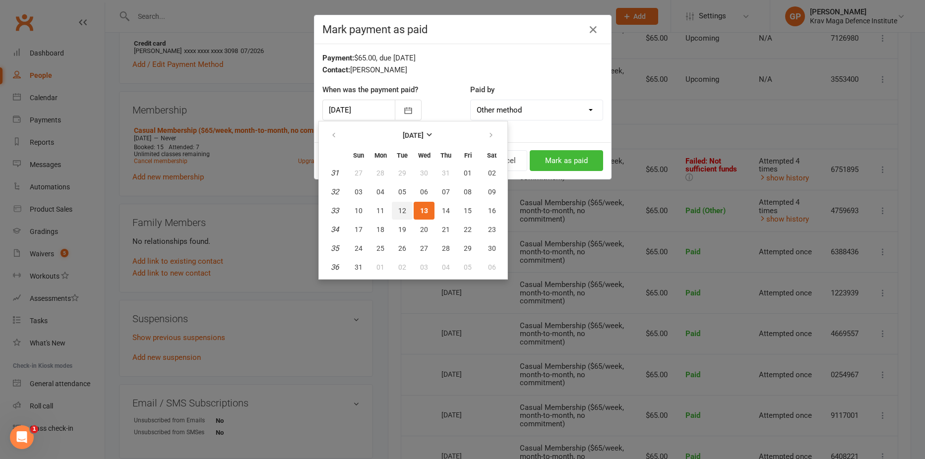
click at [402, 210] on span "12" at bounding box center [402, 211] width 8 height 8
type input "12 Aug 2025"
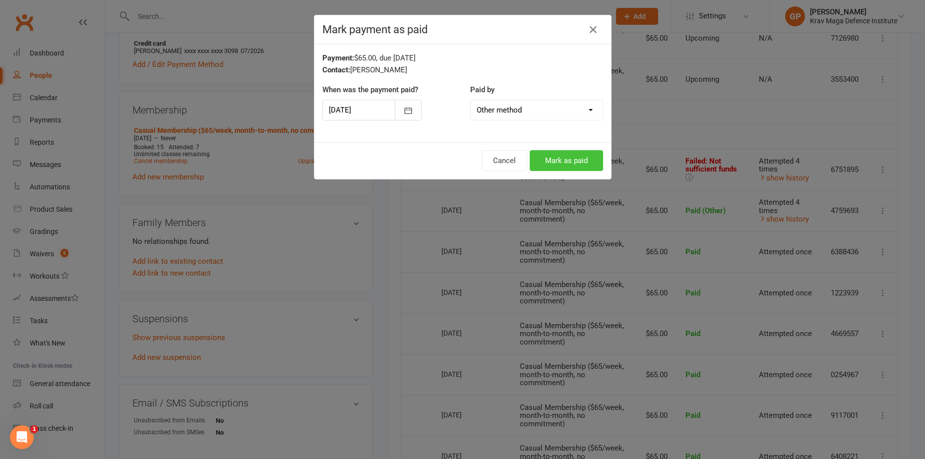
click at [563, 155] on button "Mark as paid" at bounding box center [565, 160] width 73 height 21
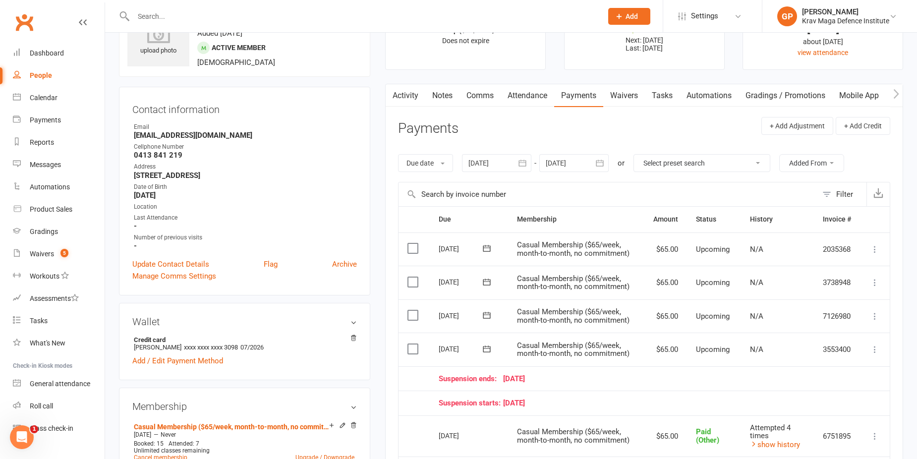
scroll to position [0, 0]
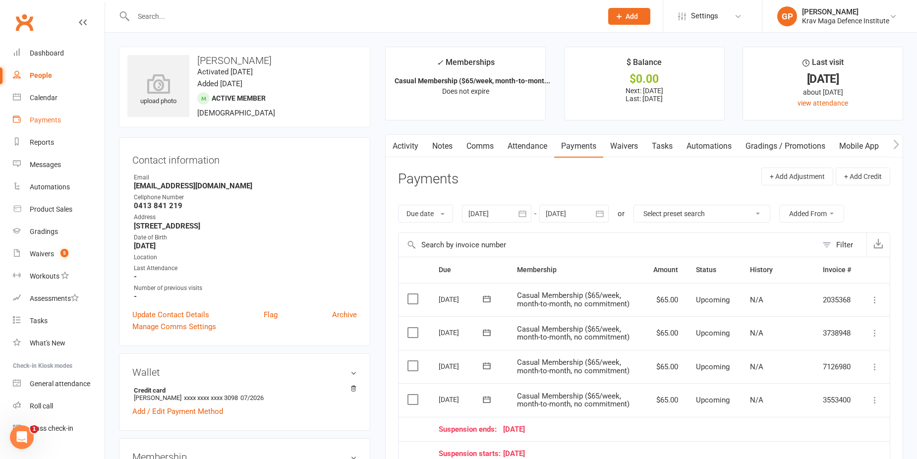
click at [59, 125] on link "Payments" at bounding box center [59, 120] width 92 height 22
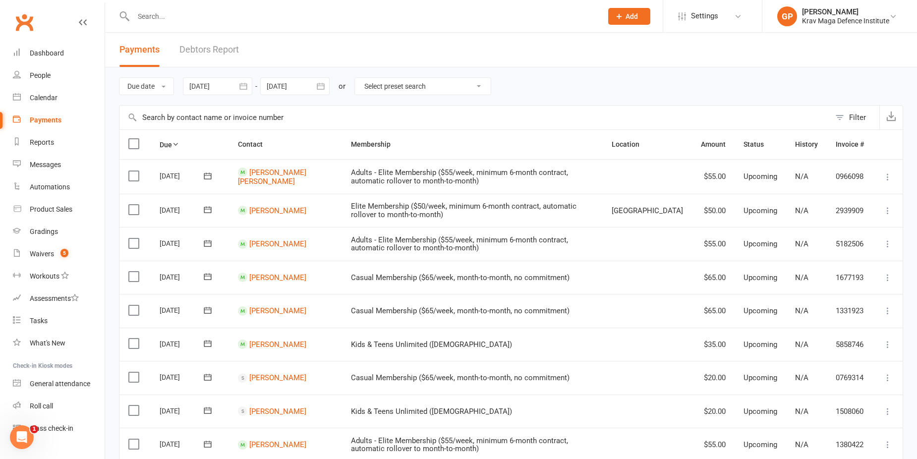
click at [207, 50] on link "Debtors Report" at bounding box center [208, 50] width 59 height 34
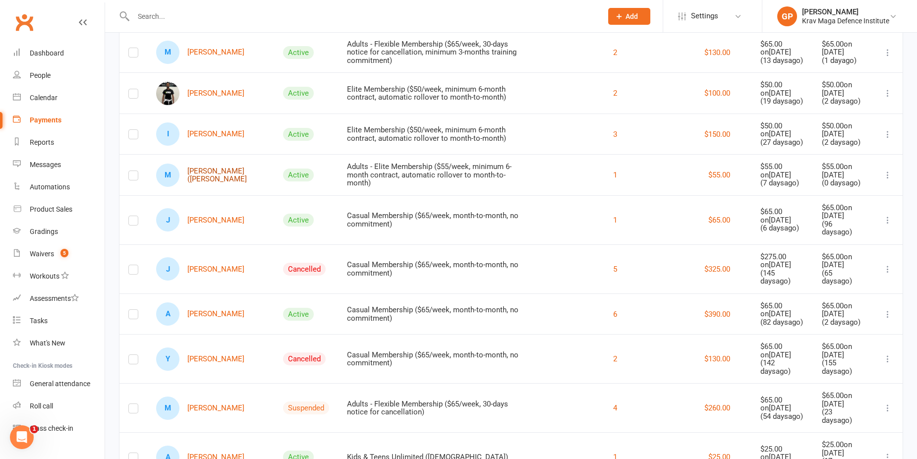
scroll to position [426, 0]
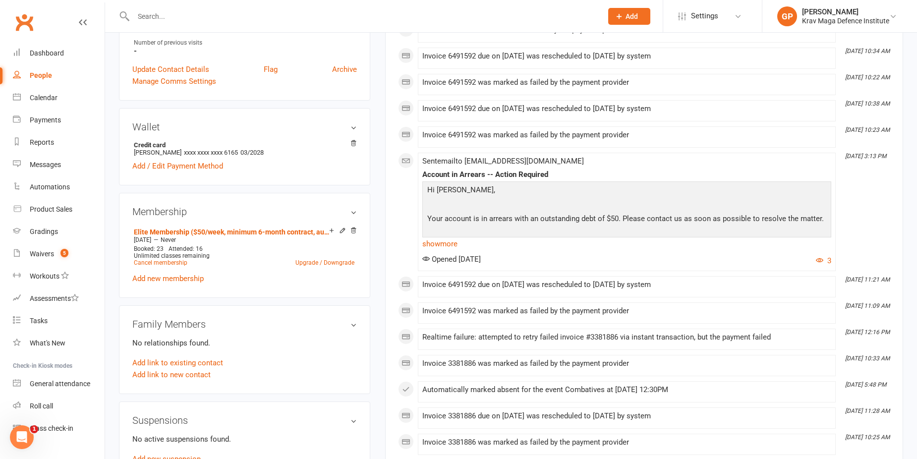
scroll to position [248, 0]
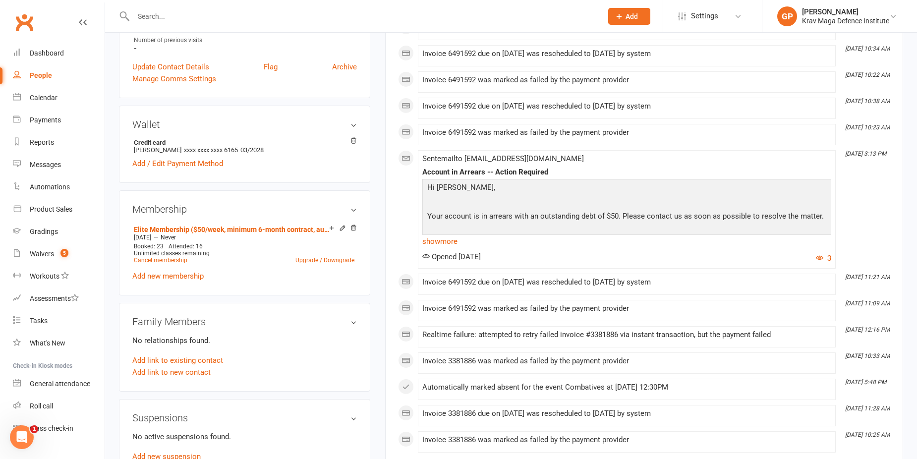
click at [450, 244] on link "show more" at bounding box center [626, 241] width 409 height 14
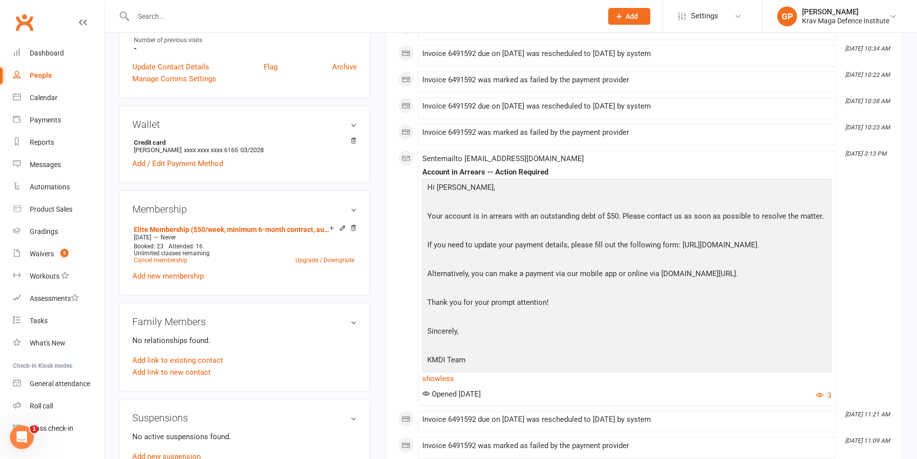
scroll to position [0, 0]
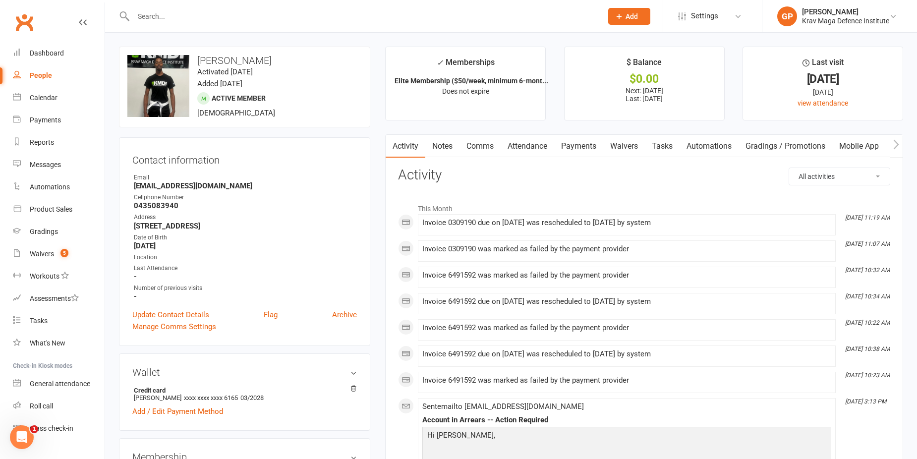
click at [468, 145] on link "Comms" at bounding box center [480, 146] width 41 height 23
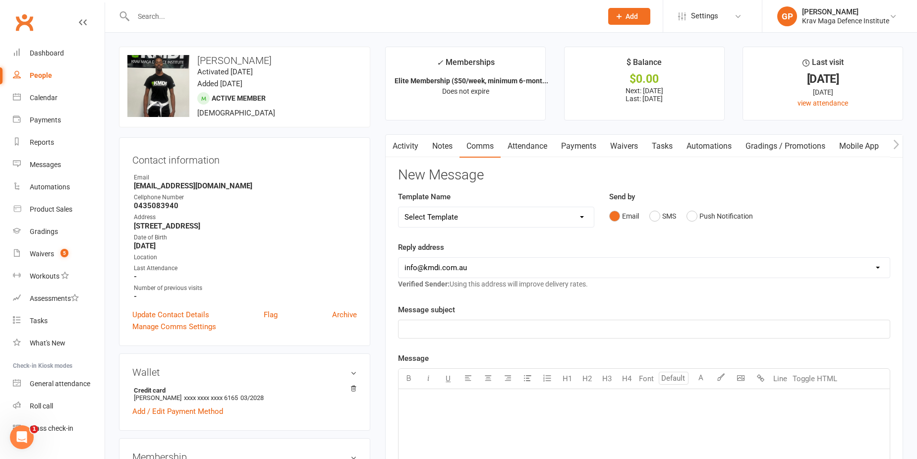
click at [557, 216] on select "Select Template [Email] Confirm Cancellation [SMS] Suspension confirmation [SMS…" at bounding box center [496, 217] width 195 height 20
select select "3"
click at [399, 207] on select "Select Template [Email] Confirm Cancellation [SMS] Suspension confirmation [SMS…" at bounding box center [496, 217] width 195 height 20
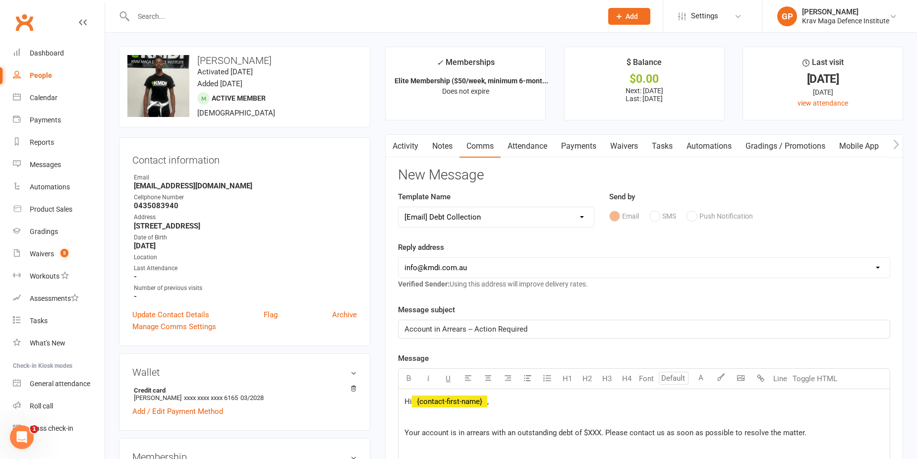
scroll to position [198, 0]
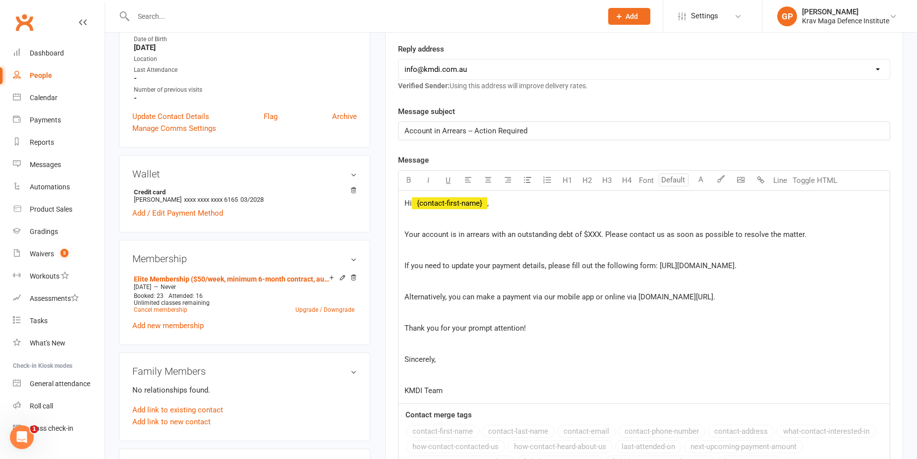
click at [588, 233] on span "Your account is in arrears with an outstanding debt of $XXX. Please contact us …" at bounding box center [606, 234] width 402 height 9
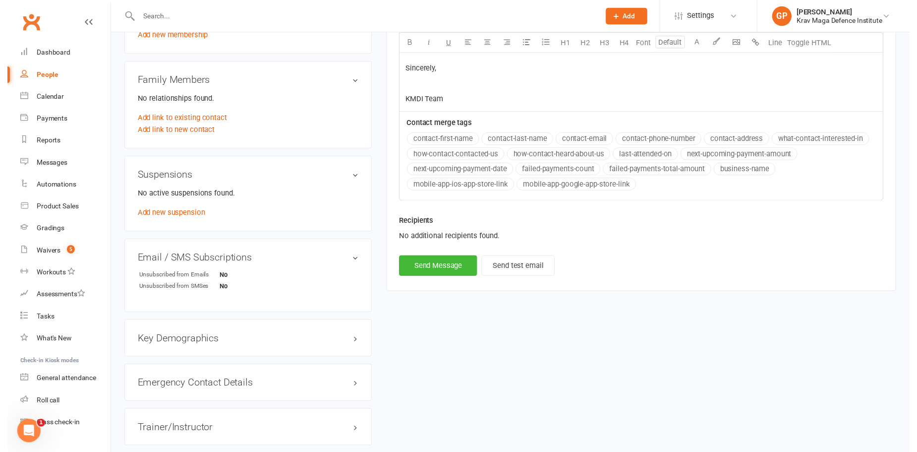
scroll to position [496, 0]
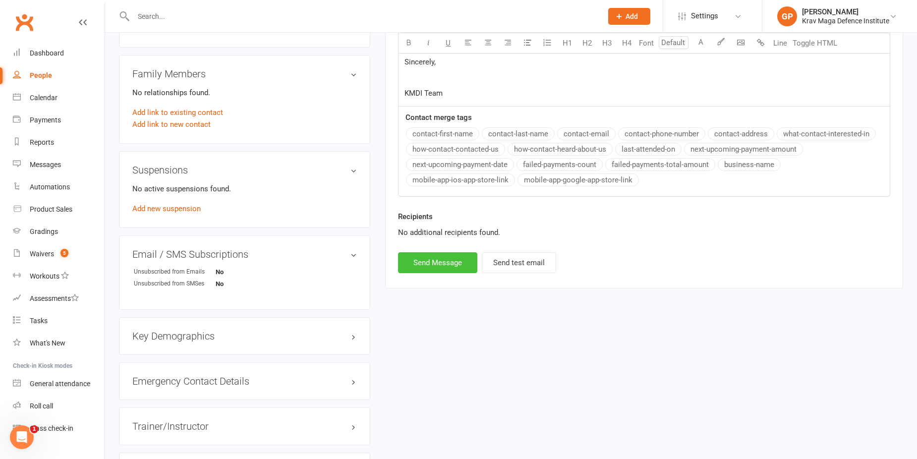
click at [431, 264] on button "Send Message" at bounding box center [437, 262] width 79 height 21
select select
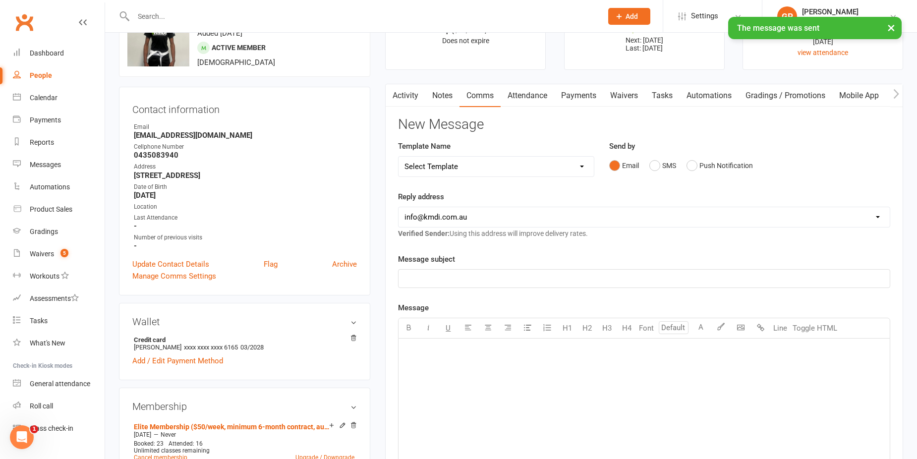
scroll to position [0, 0]
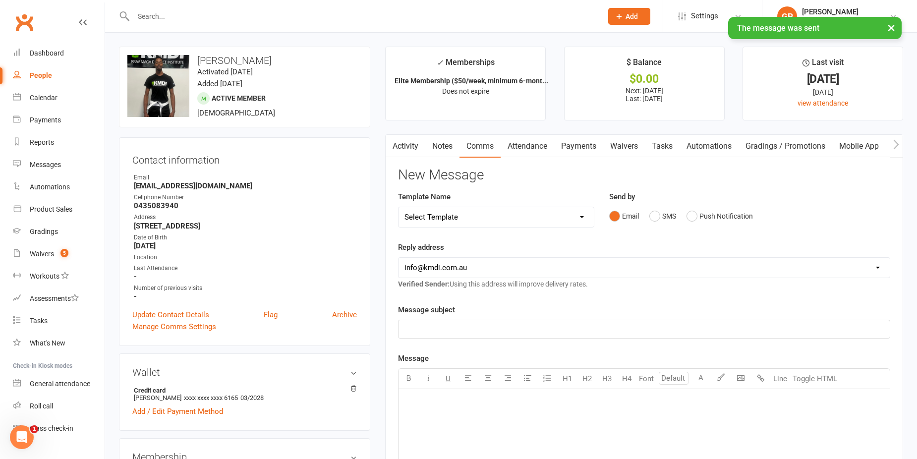
click at [415, 147] on link "Activity" at bounding box center [406, 146] width 40 height 23
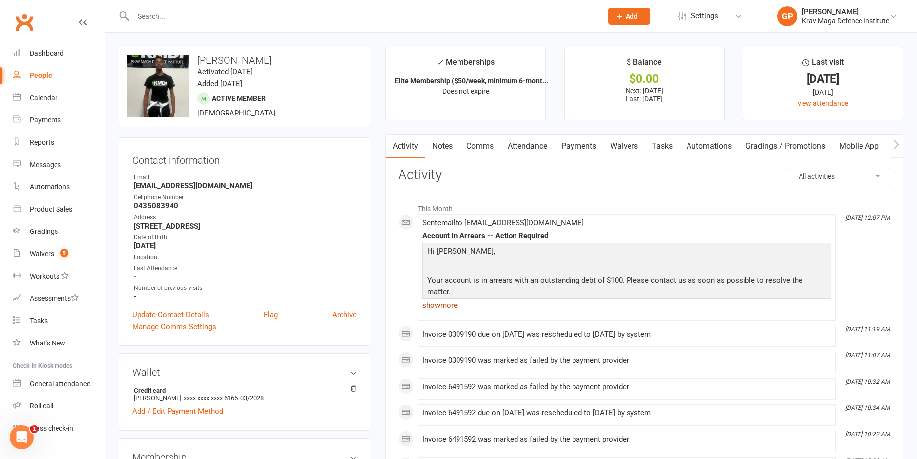
click at [445, 309] on link "show more" at bounding box center [626, 305] width 409 height 14
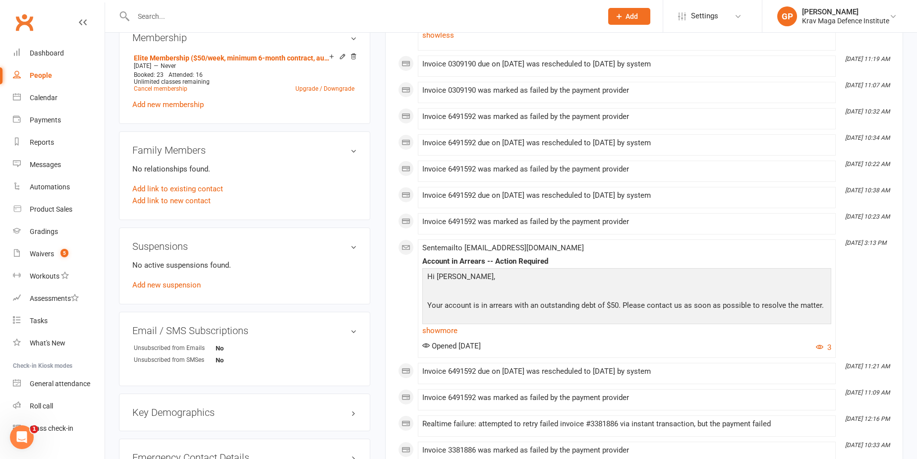
scroll to position [446, 0]
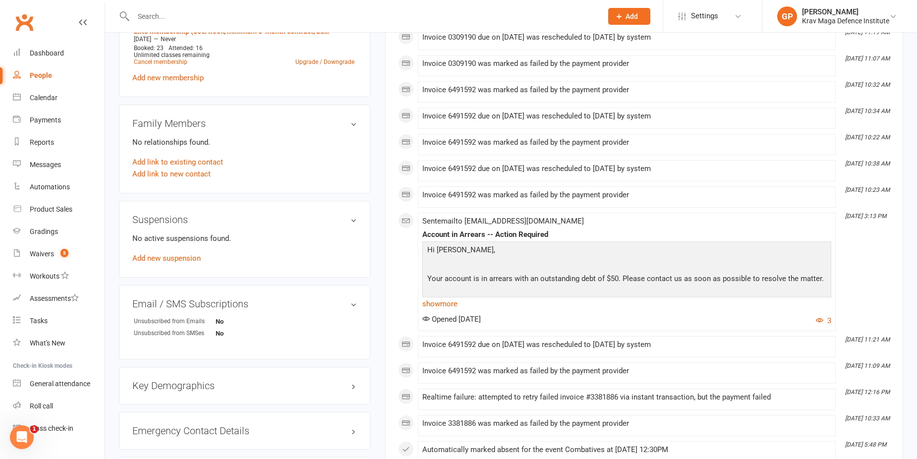
click at [445, 297] on link "show more" at bounding box center [626, 304] width 409 height 14
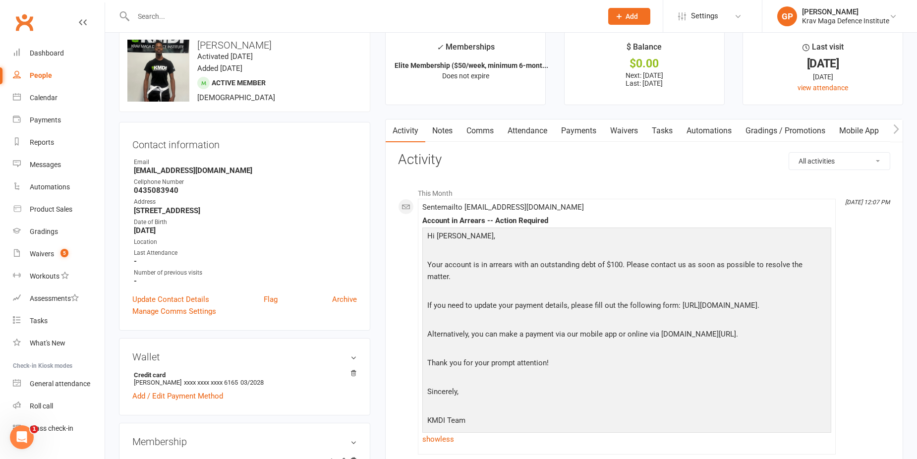
scroll to position [0, 0]
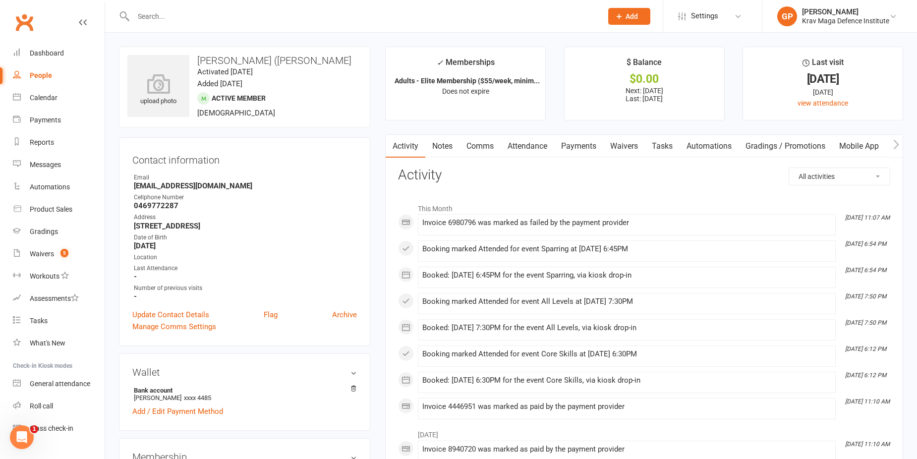
click at [530, 141] on link "Attendance" at bounding box center [528, 146] width 54 height 23
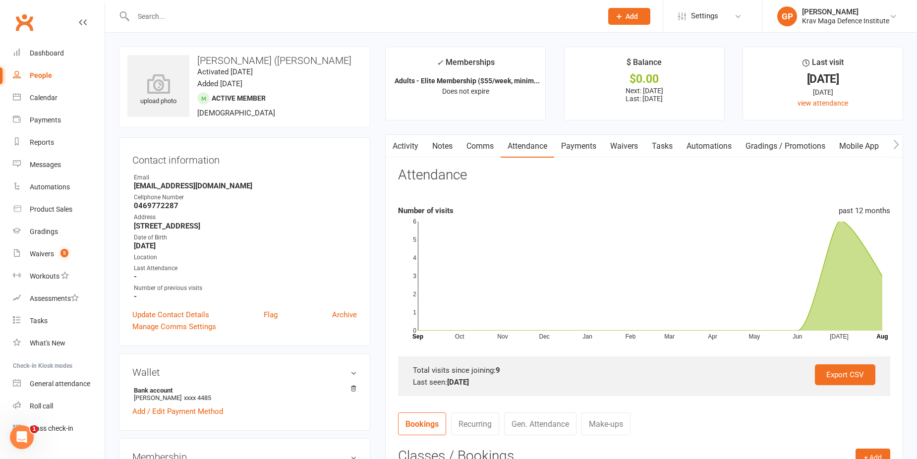
click at [484, 147] on link "Comms" at bounding box center [480, 146] width 41 height 23
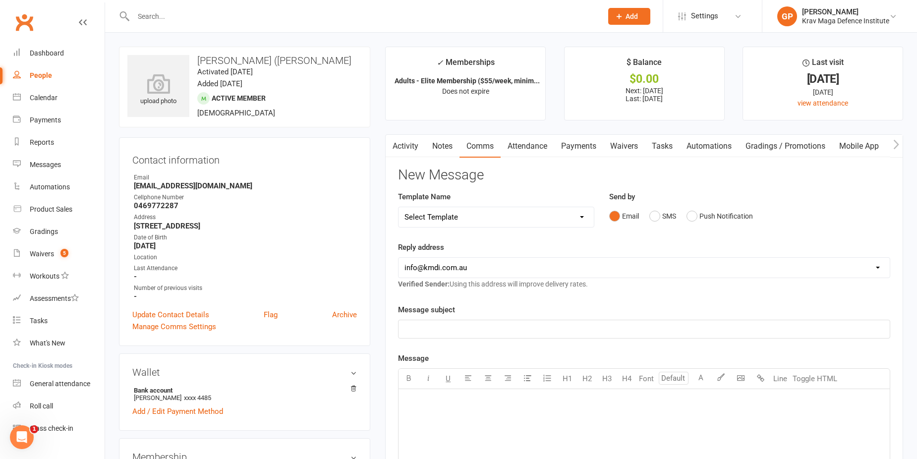
click at [482, 204] on div "Template Name Select Template [Email] Confirm Cancellation [SMS] Suspension con…" at bounding box center [496, 209] width 196 height 37
click at [482, 215] on select "Select Template [Email] Confirm Cancellation [SMS] Suspension confirmation [SMS…" at bounding box center [496, 217] width 195 height 20
click at [530, 216] on select "Select Template [Email] Confirm Cancellation [SMS] Suspension confirmation [SMS…" at bounding box center [496, 217] width 195 height 20
select select "3"
click at [399, 207] on select "Select Template [Email] Confirm Cancellation [SMS] Suspension confirmation [SMS…" at bounding box center [496, 217] width 195 height 20
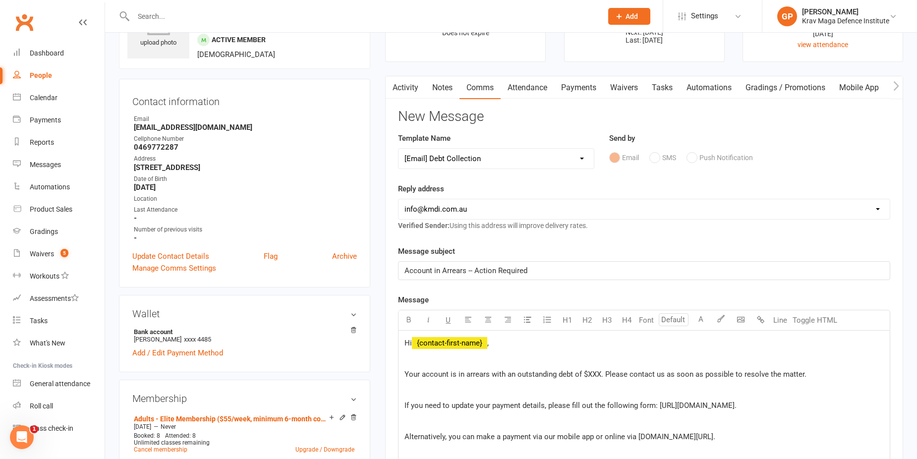
scroll to position [149, 0]
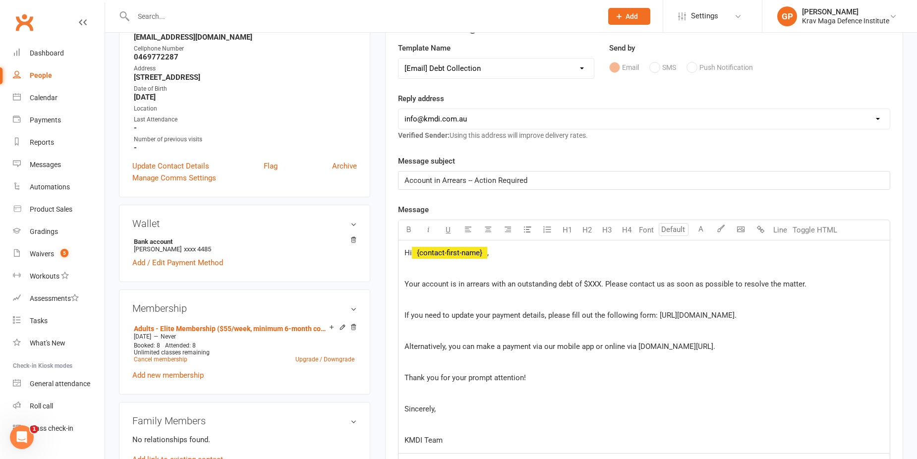
click at [594, 284] on span "Your account is in arrears with an outstanding debt of $XXX. Please contact us …" at bounding box center [606, 284] width 402 height 9
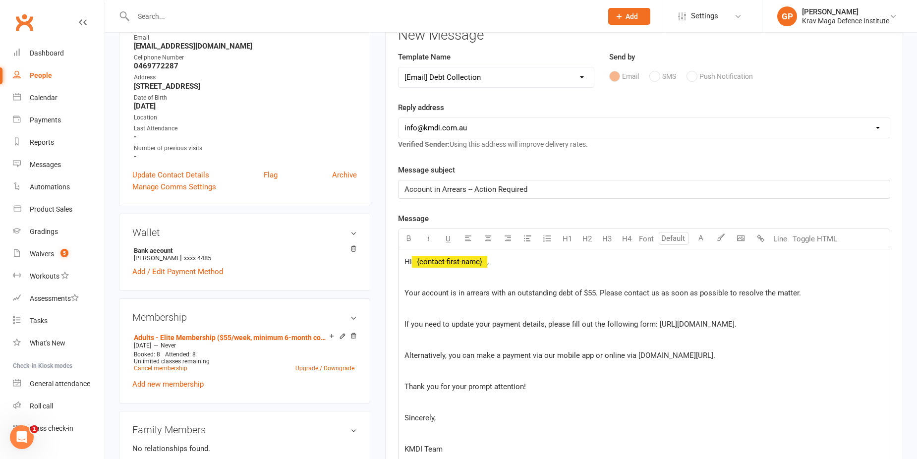
scroll to position [347, 0]
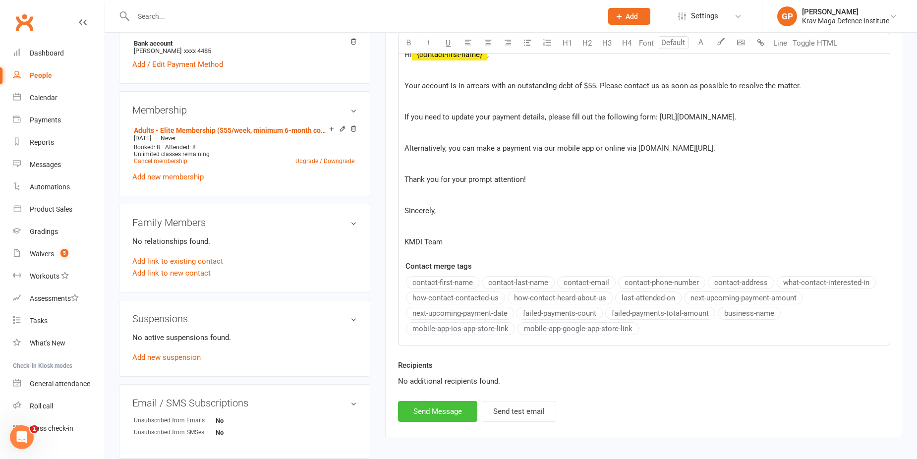
click at [437, 404] on button "Send Message" at bounding box center [437, 411] width 79 height 21
select select
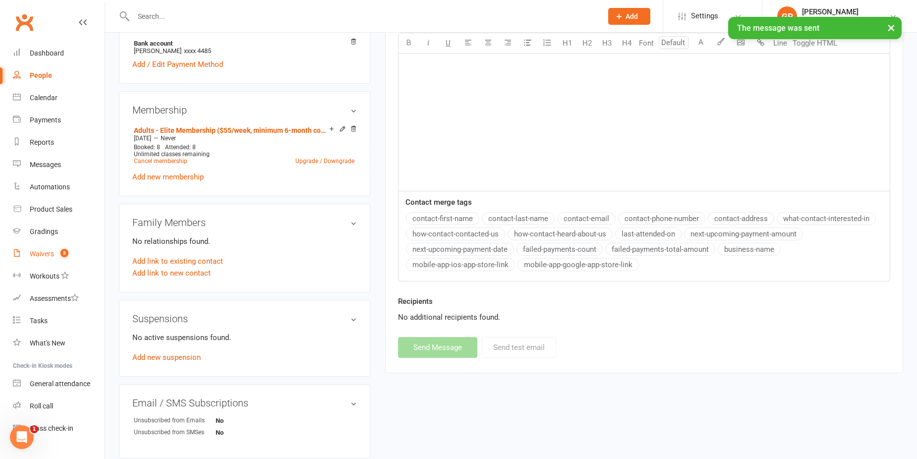
click at [37, 256] on div "Waivers" at bounding box center [42, 254] width 24 height 8
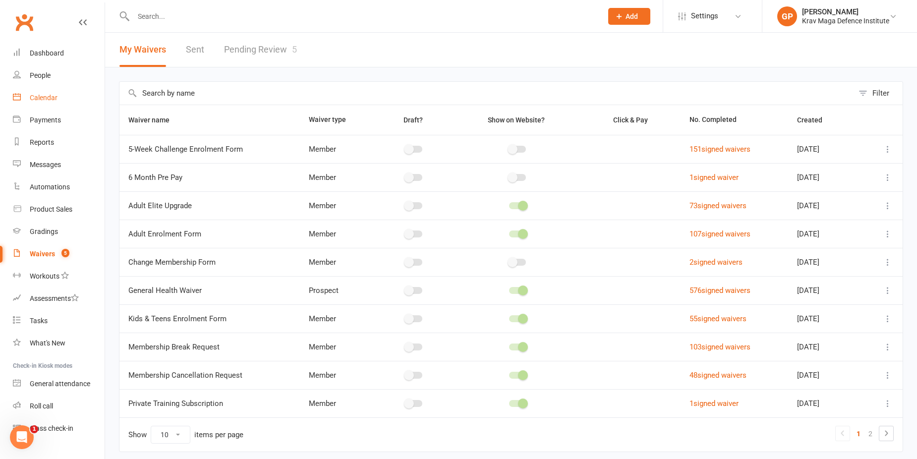
click at [56, 106] on link "Calendar" at bounding box center [59, 98] width 92 height 22
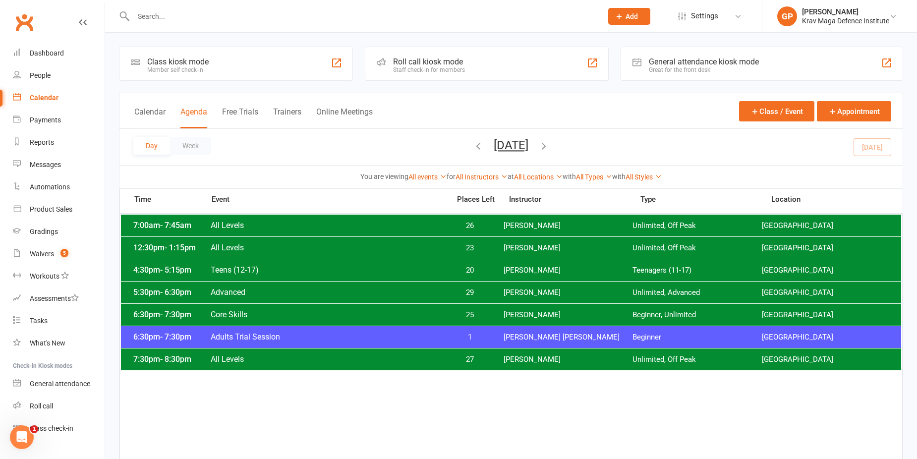
click at [473, 145] on icon "button" at bounding box center [478, 145] width 11 height 11
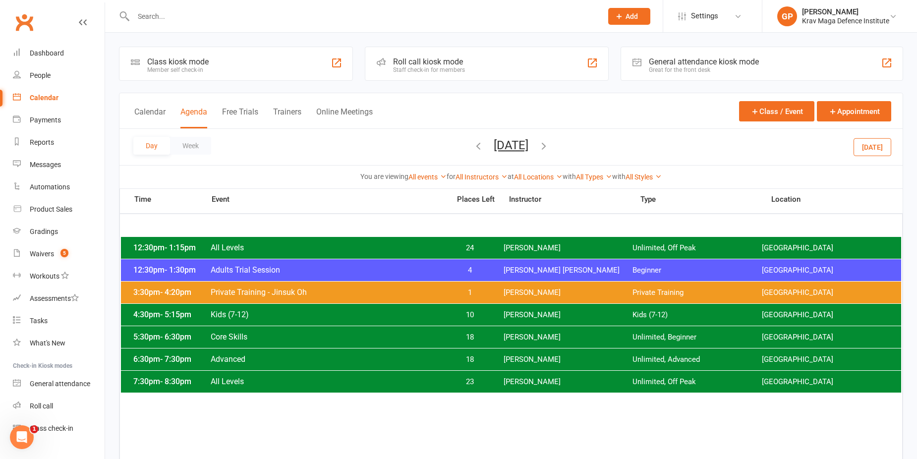
click at [473, 143] on icon "button" at bounding box center [478, 145] width 11 height 11
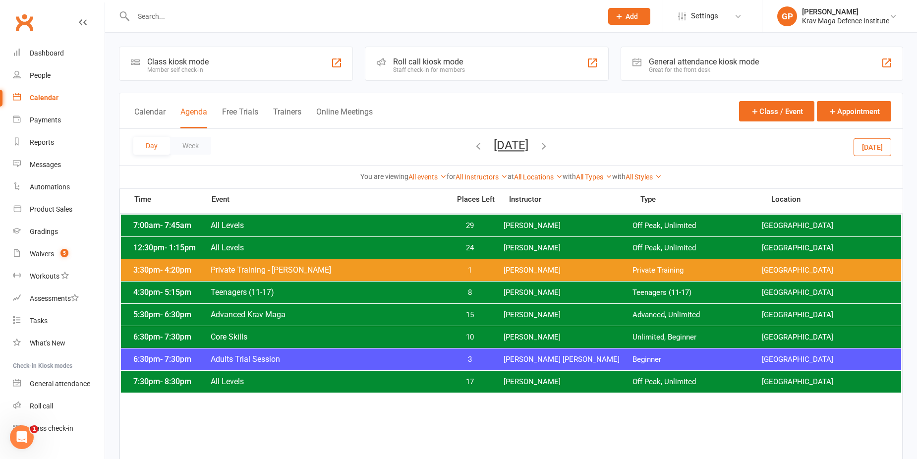
click at [592, 145] on div "Day Week Monday, Aug 11, 2025 August 2025 Sun Mon Tue Wed Thu Fri Sat 27 28 29 …" at bounding box center [510, 147] width 783 height 36
click at [549, 147] on icon "button" at bounding box center [543, 145] width 11 height 11
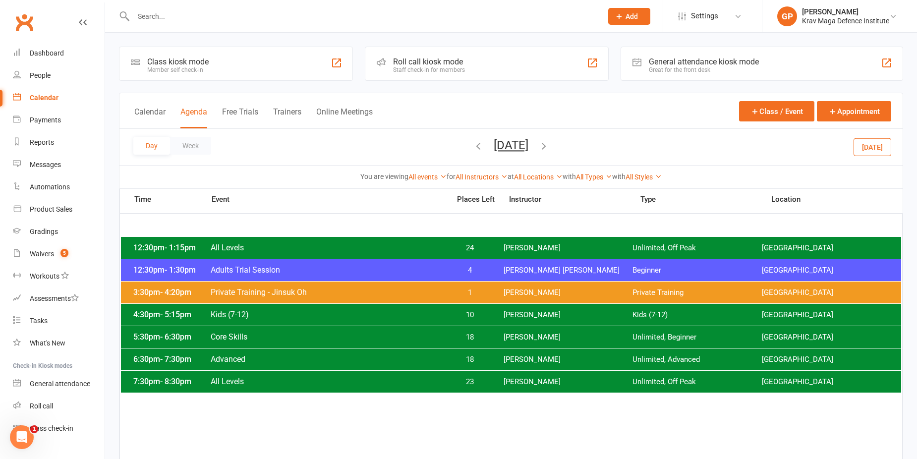
click at [549, 146] on icon "button" at bounding box center [543, 145] width 11 height 11
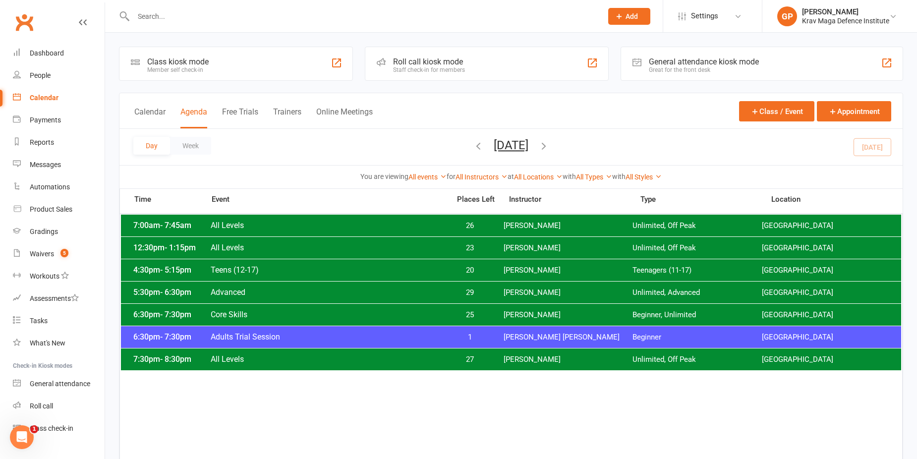
click at [325, 245] on span "All Levels" at bounding box center [327, 247] width 234 height 9
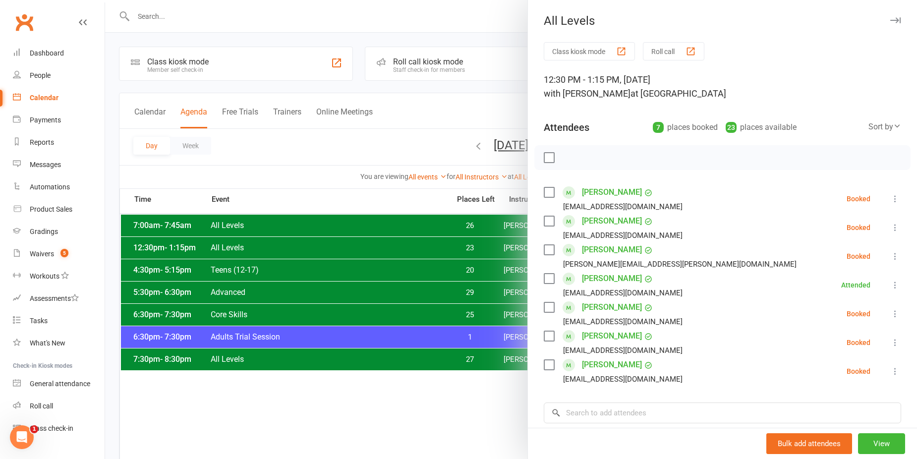
click at [308, 152] on div at bounding box center [511, 229] width 812 height 459
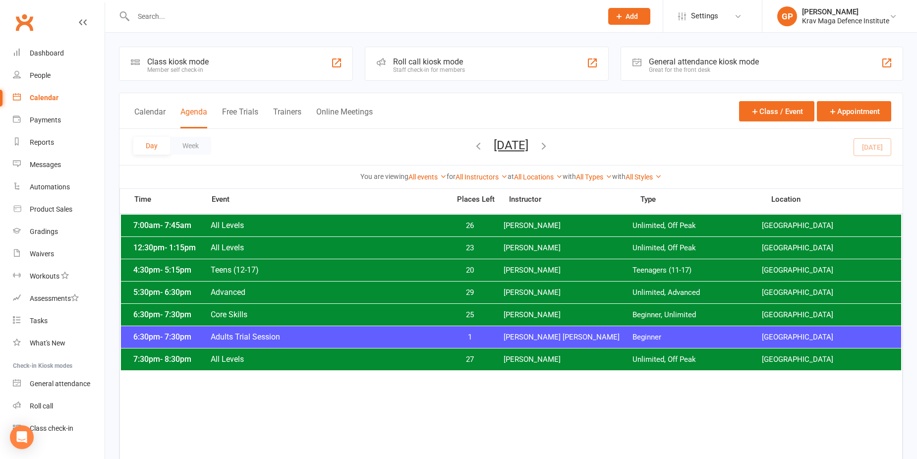
click at [381, 242] on div "12:30pm - 1:15pm All Levels 23 [PERSON_NAME] Unlimited, Off Peak [GEOGRAPHIC_DA…" at bounding box center [511, 248] width 780 height 22
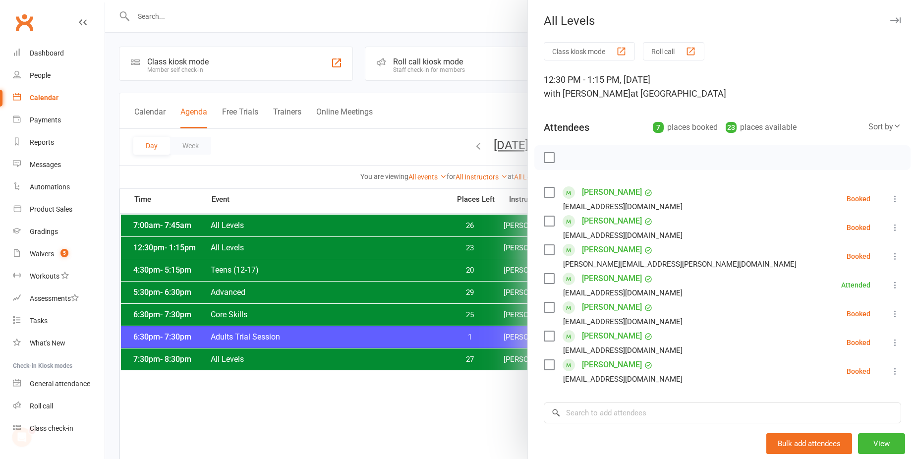
click at [315, 137] on div at bounding box center [511, 229] width 812 height 459
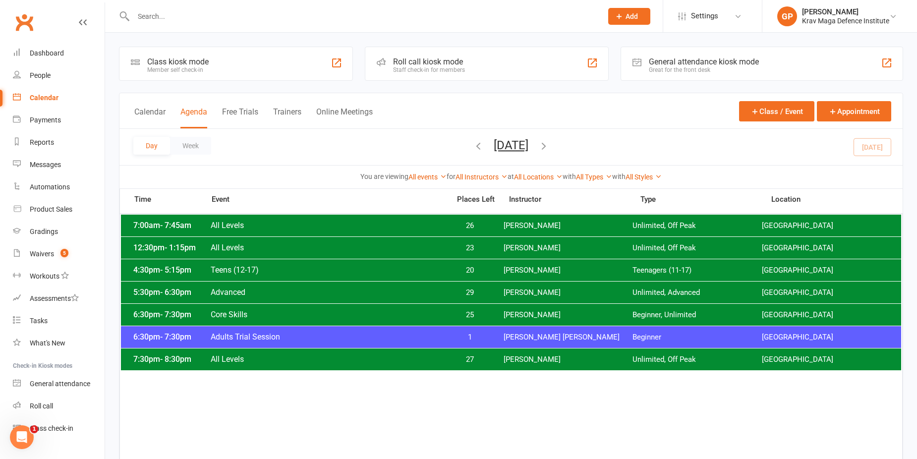
click at [249, 312] on span "Core Skills" at bounding box center [327, 314] width 234 height 9
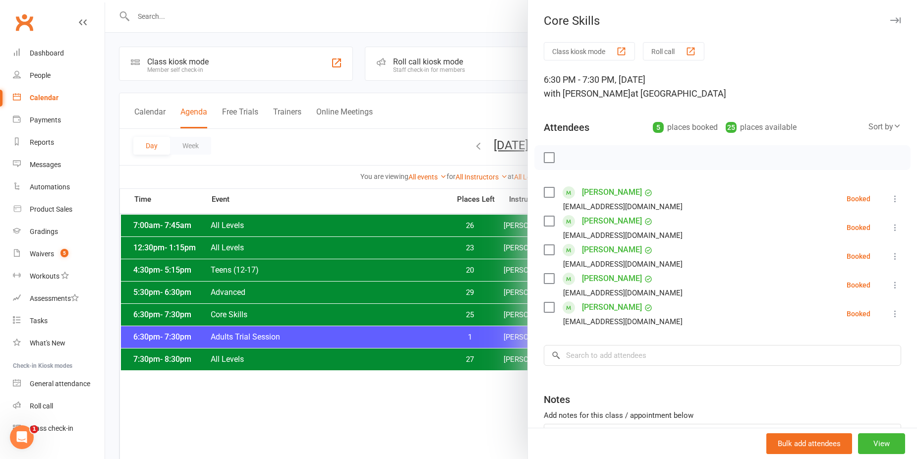
click at [217, 159] on div at bounding box center [511, 229] width 812 height 459
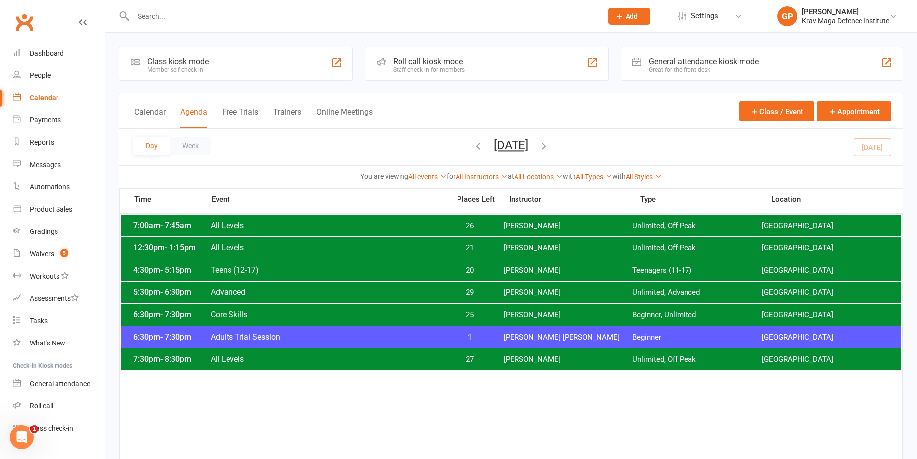
click at [274, 244] on span "All Levels" at bounding box center [327, 247] width 234 height 9
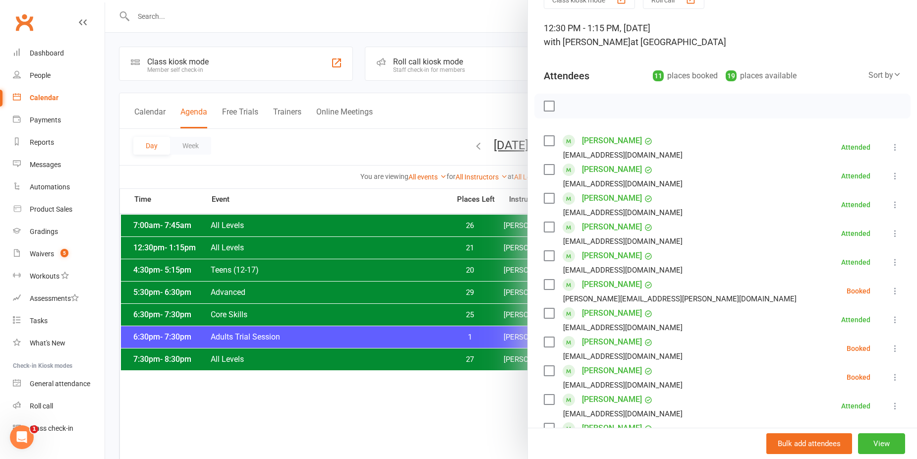
scroll to position [99, 0]
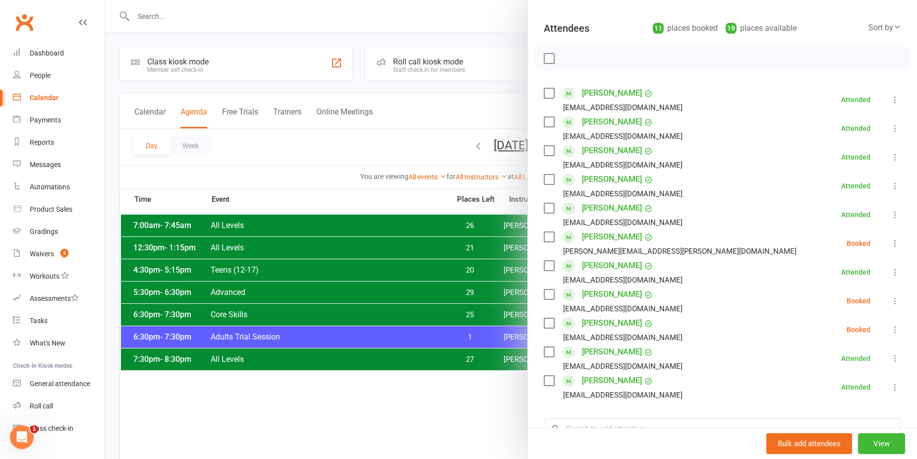
click at [438, 103] on div at bounding box center [511, 229] width 812 height 459
